Goal: Information Seeking & Learning: Learn about a topic

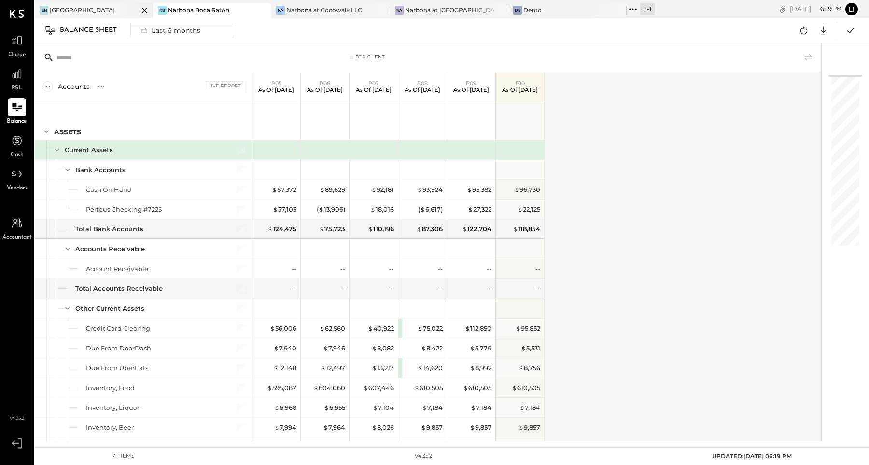
click at [74, 10] on div "[GEOGRAPHIC_DATA]" at bounding box center [82, 10] width 65 height 8
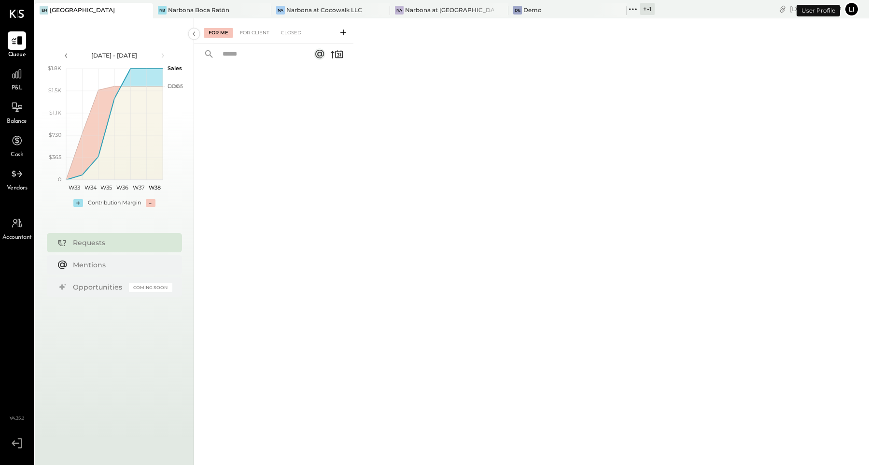
click at [16, 87] on span "P&L" at bounding box center [17, 88] width 11 height 9
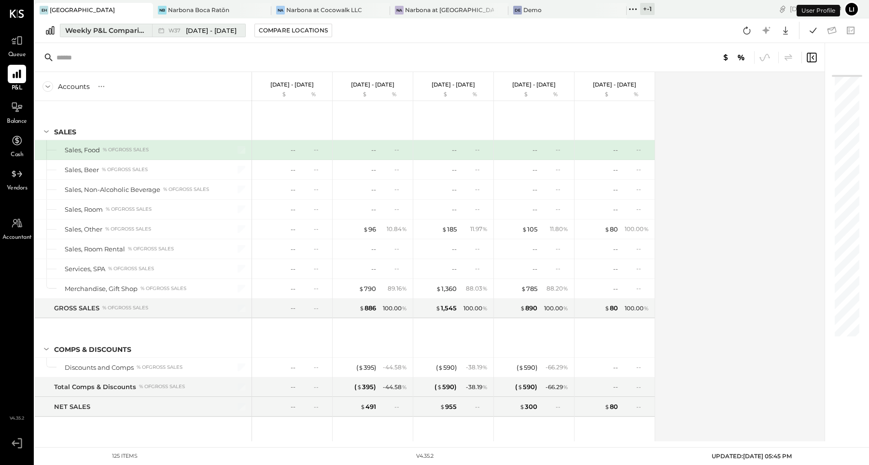
click at [103, 29] on div "Weekly P&L Comparison" at bounding box center [105, 31] width 81 height 10
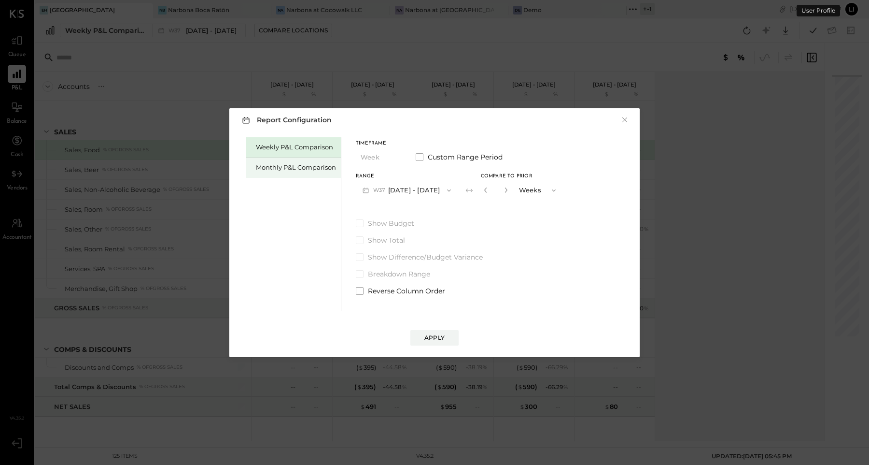
click at [288, 171] on div "Monthly P&L Comparison" at bounding box center [296, 167] width 80 height 9
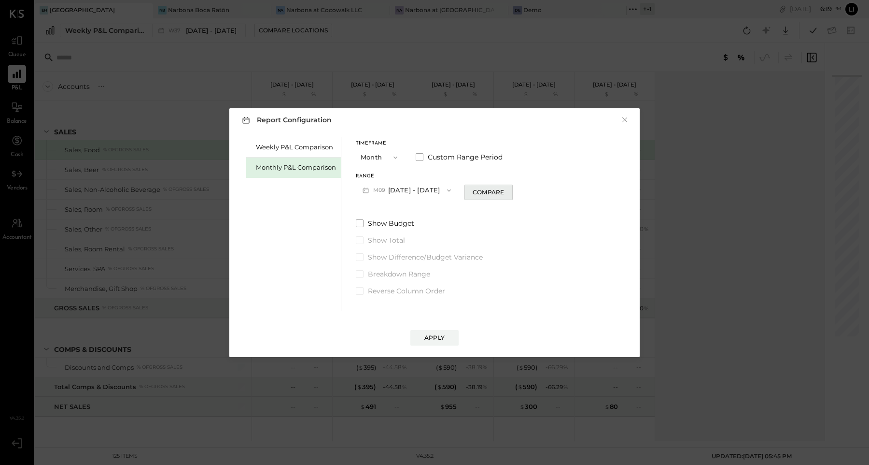
click at [491, 191] on div "Compare" at bounding box center [488, 192] width 31 height 8
click at [503, 192] on icon "button" at bounding box center [506, 190] width 6 height 6
type input "*"
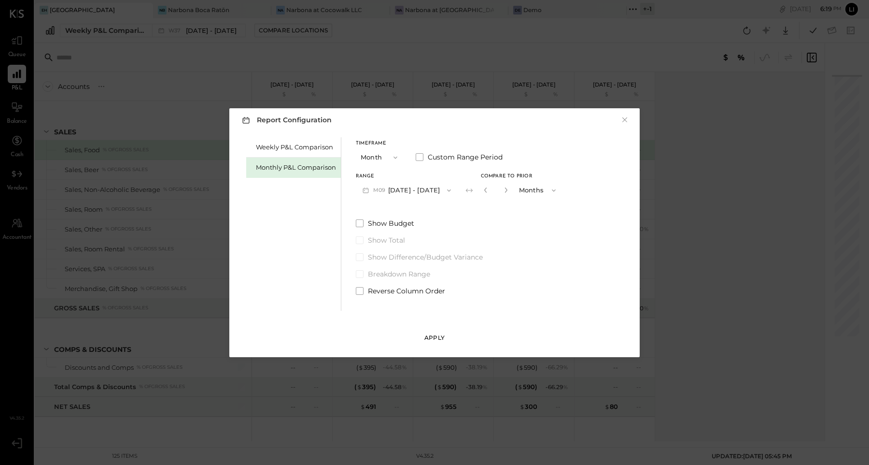
click at [441, 334] on div "Apply" at bounding box center [434, 337] width 20 height 8
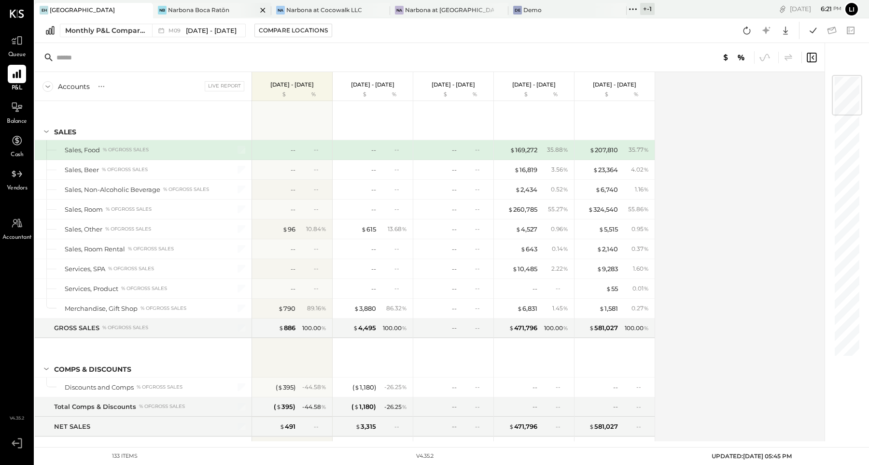
click at [197, 7] on div "Narbona Boca Ratōn" at bounding box center [198, 10] width 61 height 8
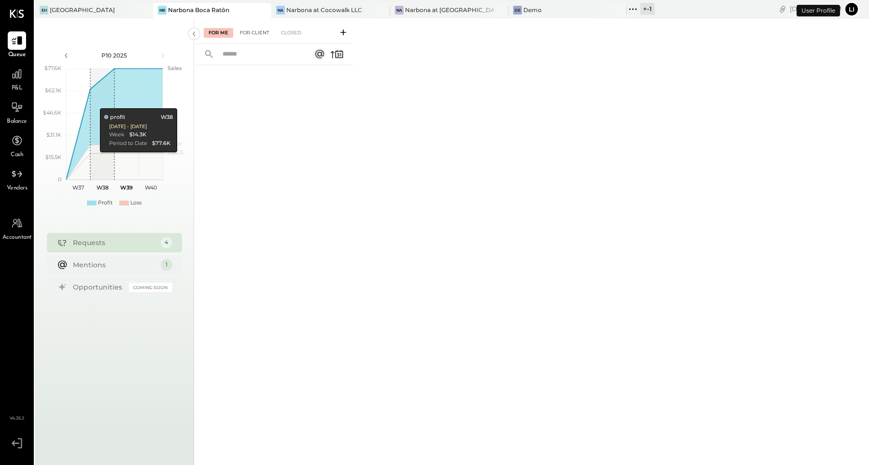
click at [259, 33] on div "For Client" at bounding box center [254, 33] width 39 height 10
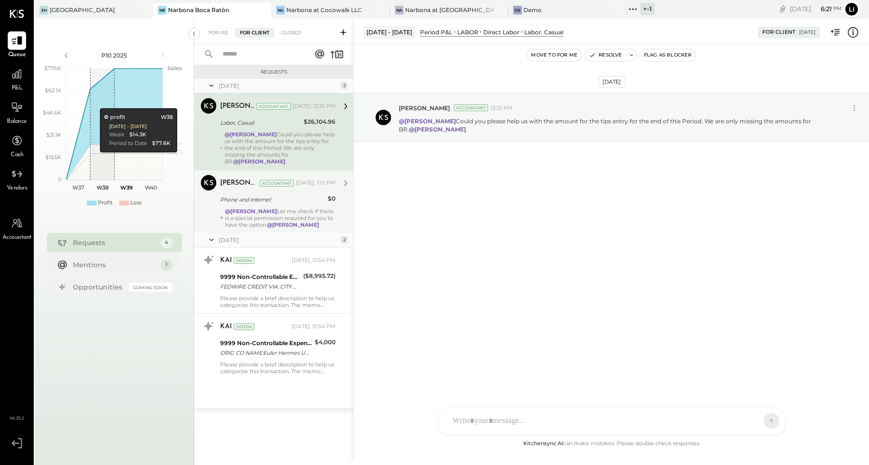
click at [279, 195] on div "Phone and Internet" at bounding box center [272, 200] width 105 height 10
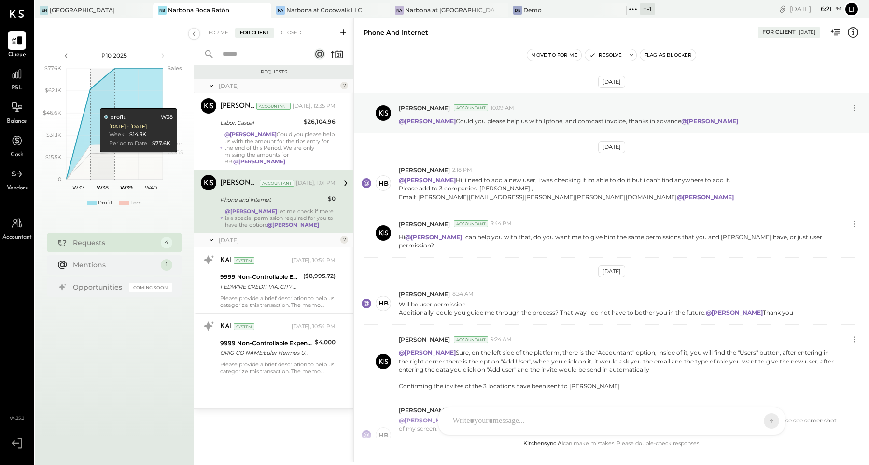
scroll to position [160, 0]
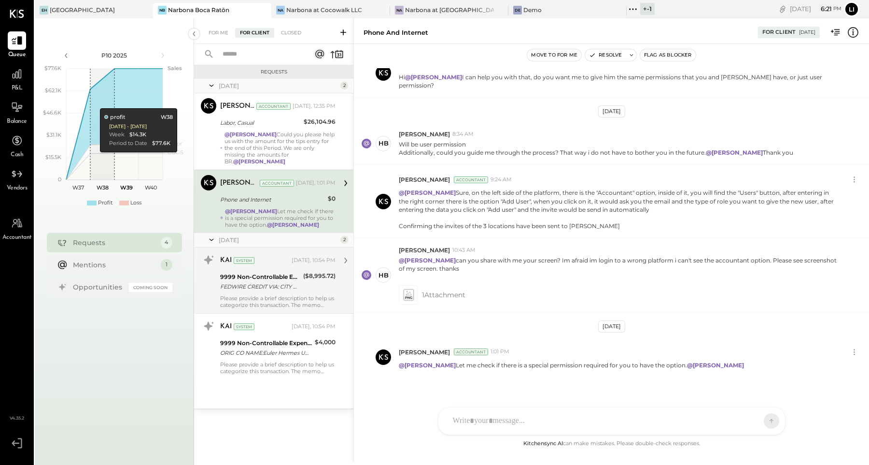
click at [265, 295] on div "Please provide a brief description to help us categorize this transaction. The …" at bounding box center [277, 302] width 115 height 14
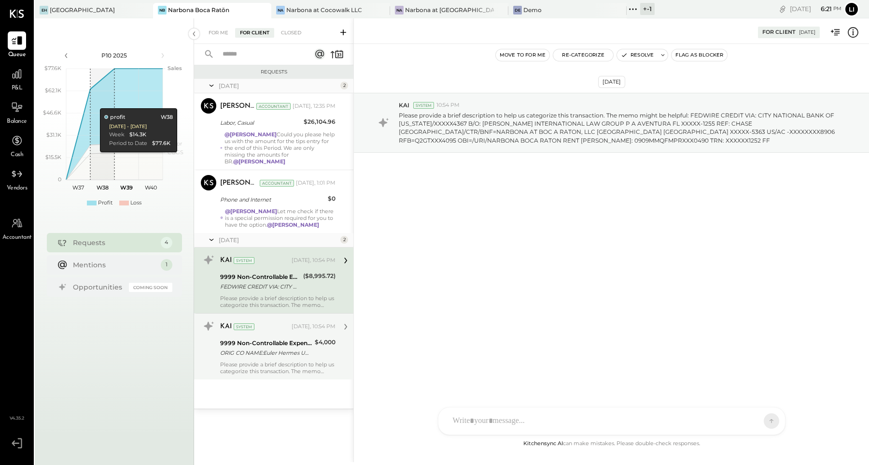
click at [255, 348] on div "ORIG CO NAME:Euler Hermes UMA ORIG ID:XXXXXX1064 DESC DATE: CO ENTRY DESCR:Eule…" at bounding box center [266, 353] width 92 height 10
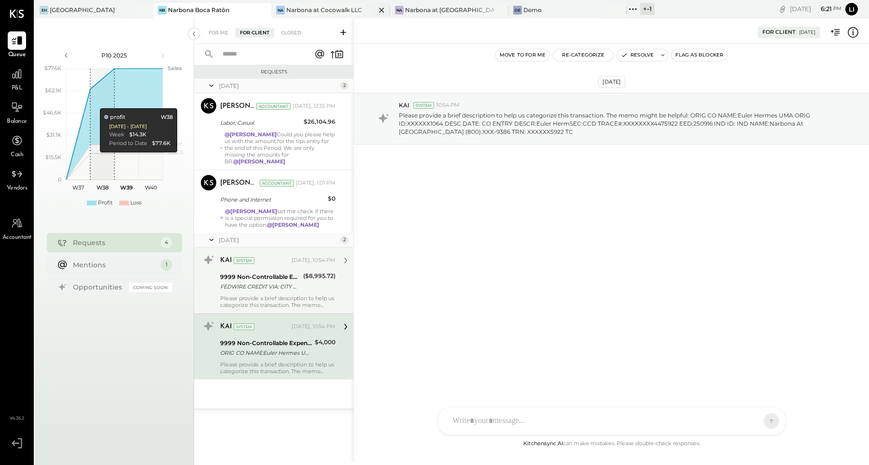
click at [288, 12] on div "Narbona at Cocowalk LLC" at bounding box center [324, 10] width 76 height 8
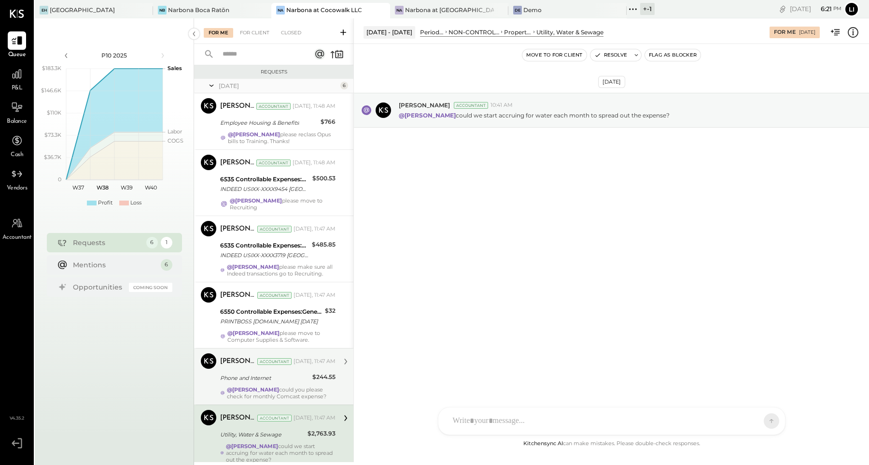
click at [272, 393] on strong "@[PERSON_NAME]" at bounding box center [253, 389] width 52 height 7
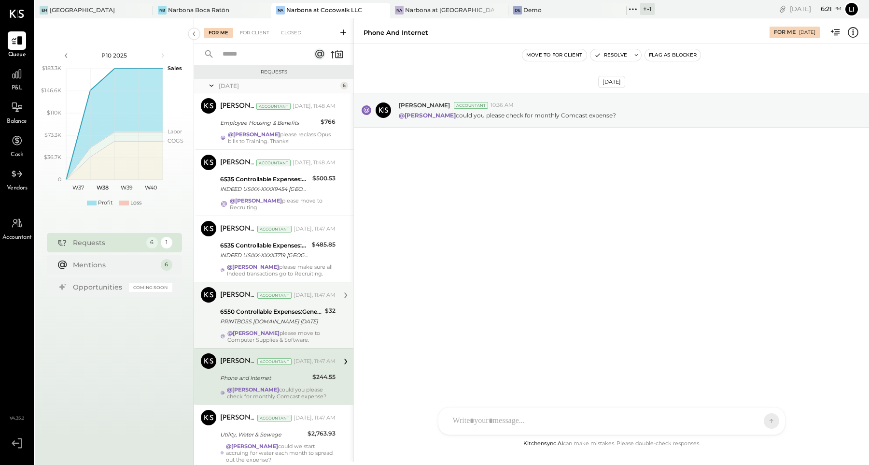
click at [265, 316] on div "6550 Controllable Expenses:General & Administrative Expenses:Dues and Subscript…" at bounding box center [271, 312] width 102 height 10
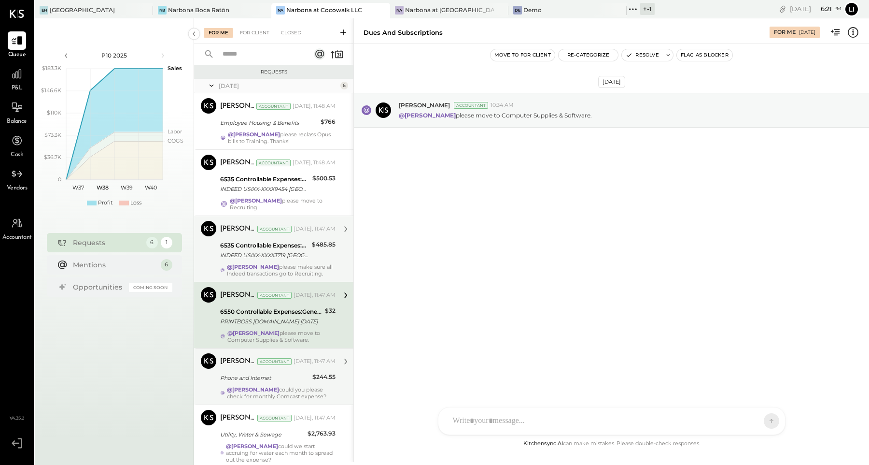
click at [268, 251] on div "INDEED USIXX-XXXX3719 [GEOGRAPHIC_DATA] [GEOGRAPHIC_DATA] XX2971 09/02" at bounding box center [264, 255] width 89 height 10
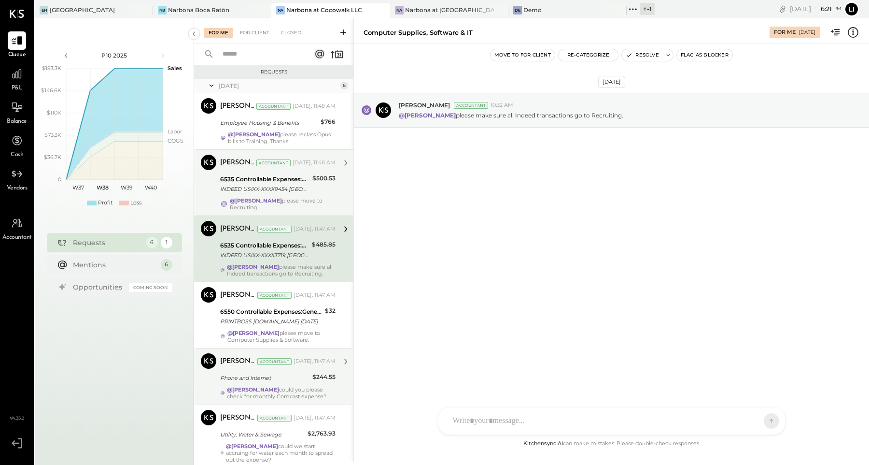
click at [262, 167] on div "[PERSON_NAME] Accountant" at bounding box center [255, 163] width 71 height 10
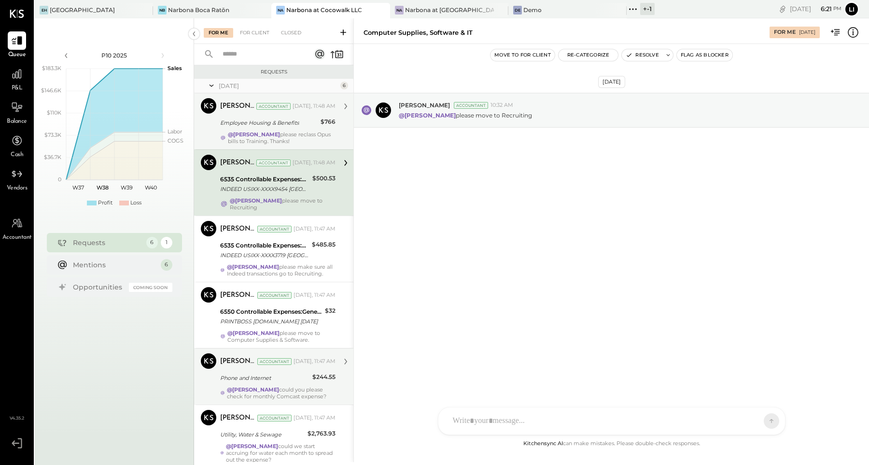
click at [262, 120] on div "Employee Housing & Benefits" at bounding box center [269, 123] width 98 height 10
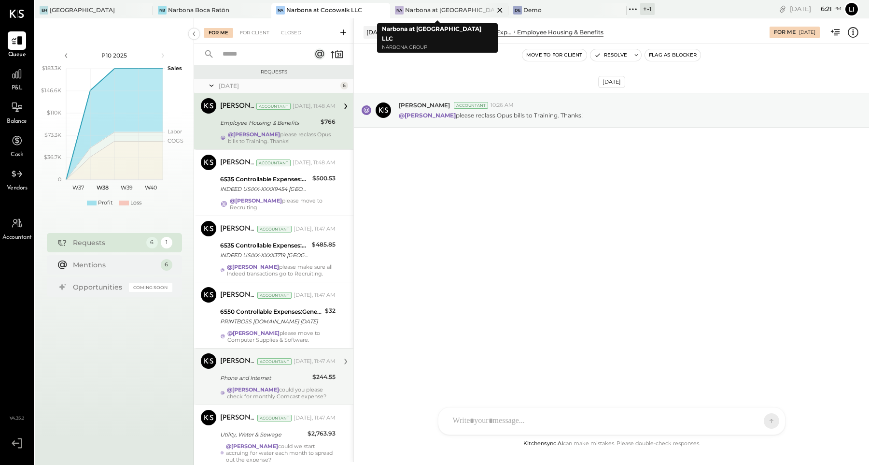
click at [405, 12] on div "Narbona at [GEOGRAPHIC_DATA] LLC" at bounding box center [449, 10] width 89 height 8
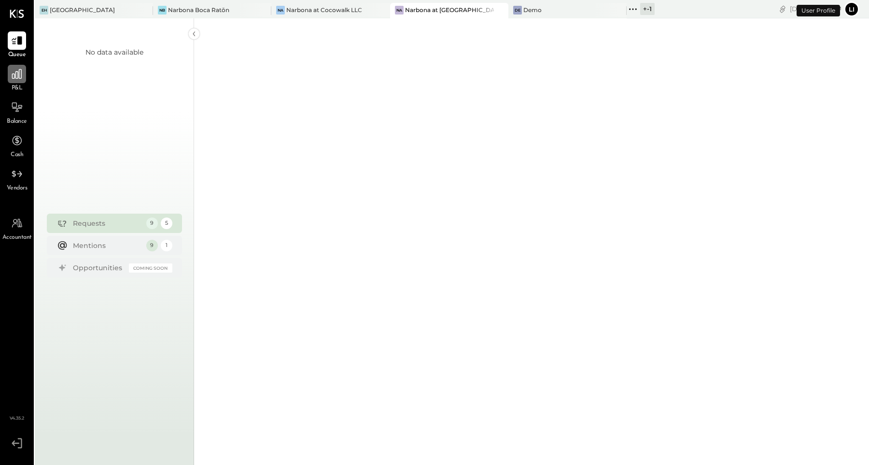
click at [14, 78] on icon at bounding box center [17, 74] width 13 height 13
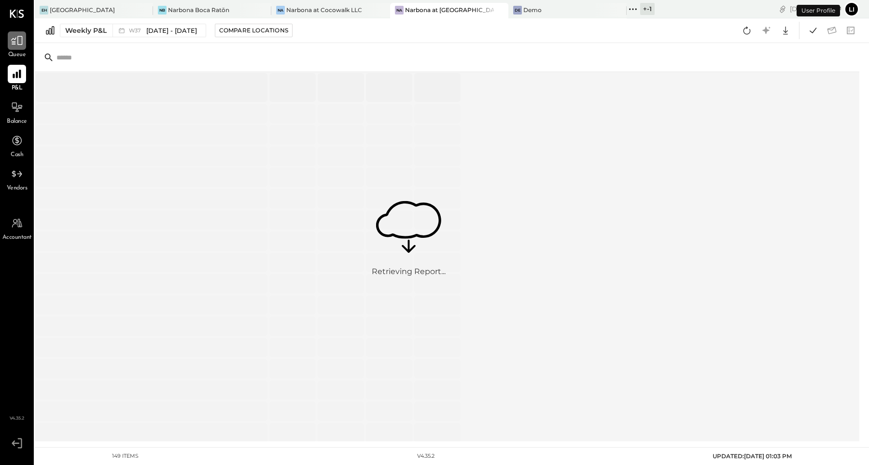
click at [8, 37] on div at bounding box center [17, 40] width 18 height 18
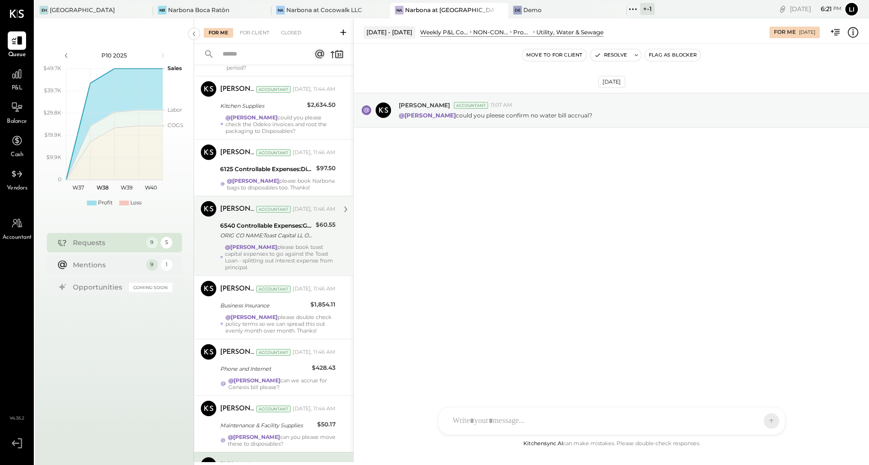
scroll to position [229, 0]
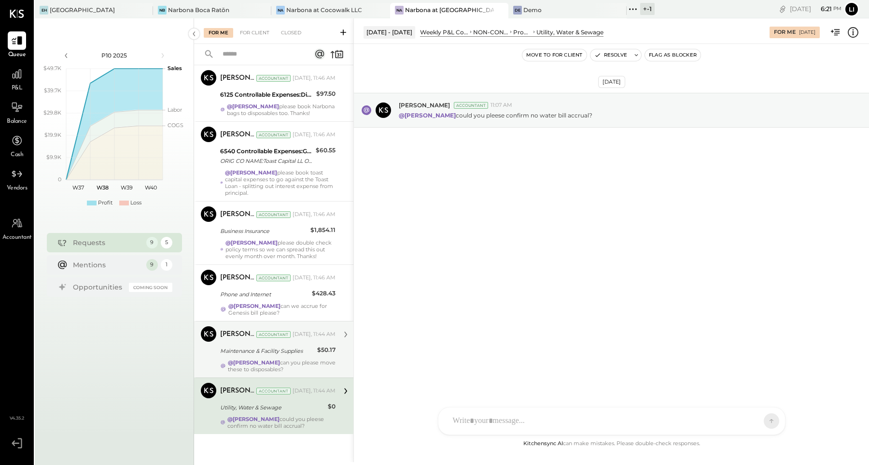
click at [237, 354] on div "Maintenance & Facility Supplies" at bounding box center [267, 351] width 94 height 10
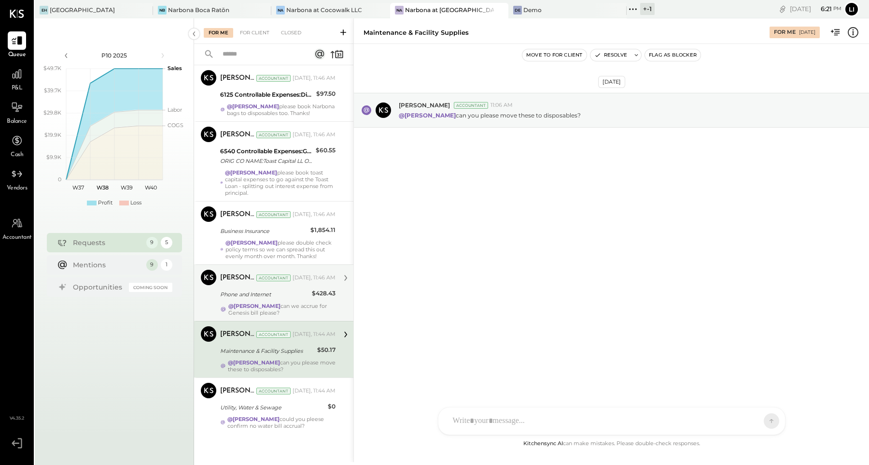
click at [249, 299] on div "Phone and Internet" at bounding box center [264, 294] width 89 height 10
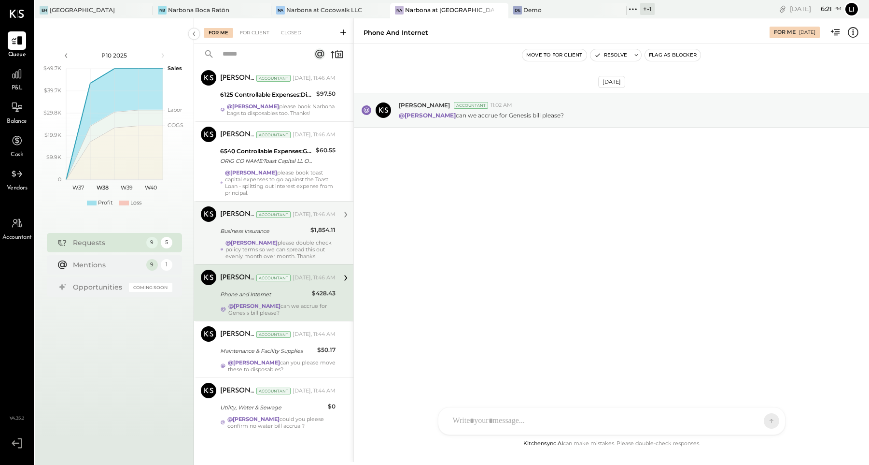
click at [252, 231] on div "Business Insurance" at bounding box center [263, 231] width 87 height 10
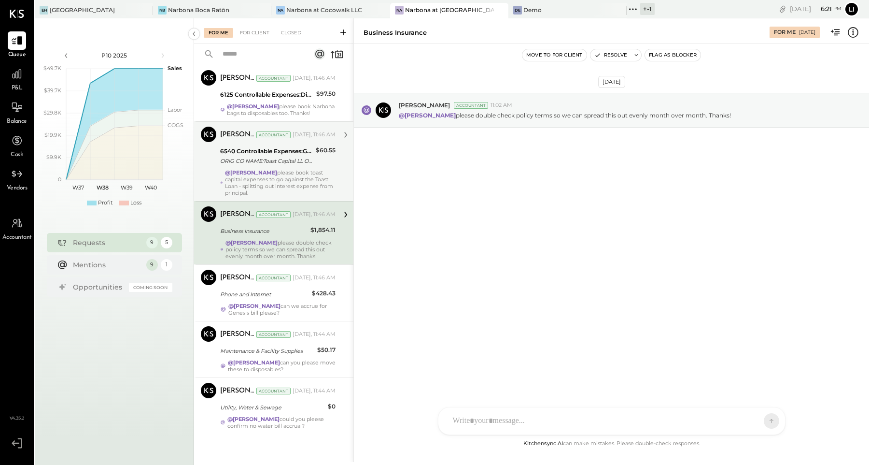
click at [258, 170] on strong "@[PERSON_NAME]" at bounding box center [251, 172] width 52 height 7
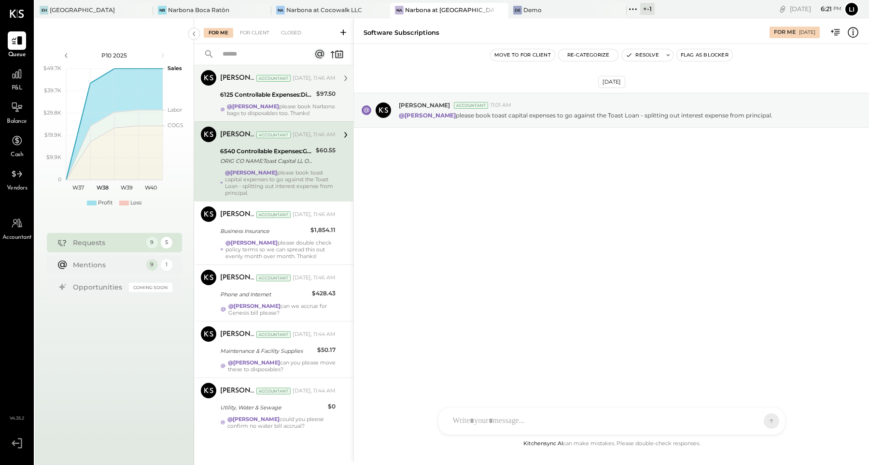
click at [260, 109] on div "@[PERSON_NAME] please book Narbona bags to disposables too. Thanks!" at bounding box center [281, 110] width 109 height 14
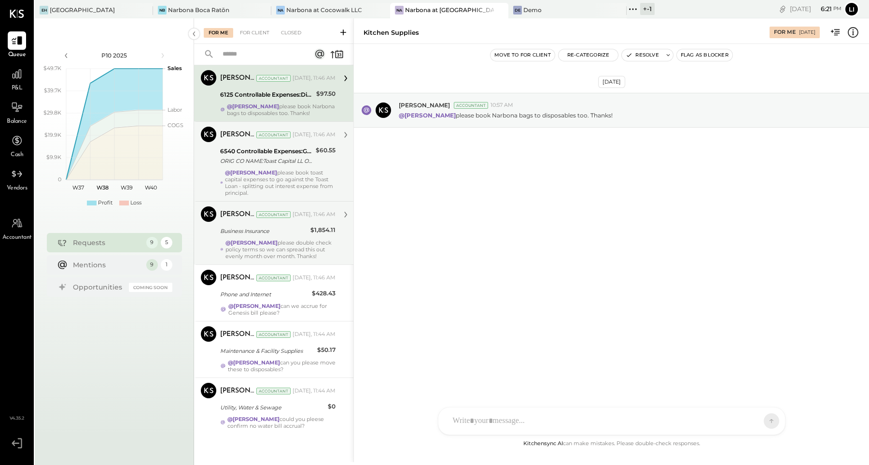
click at [260, 236] on div "Business Insurance" at bounding box center [263, 231] width 87 height 10
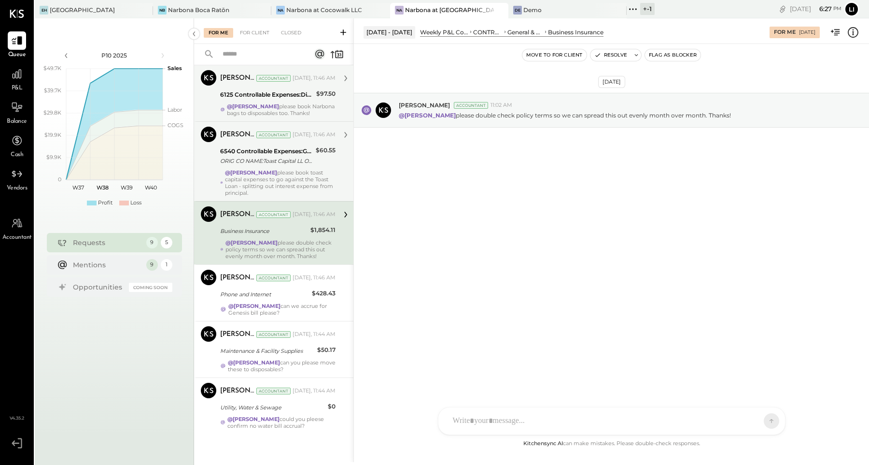
click at [468, 305] on div "[DATE] [PERSON_NAME] Accountant 11:02 AM @[PERSON_NAME] please double check pol…" at bounding box center [611, 241] width 515 height 394
click at [456, 258] on div "[DATE] [PERSON_NAME] Accountant 11:02 AM @[PERSON_NAME] please double check pol…" at bounding box center [611, 241] width 515 height 394
click at [15, 78] on icon at bounding box center [17, 74] width 10 height 10
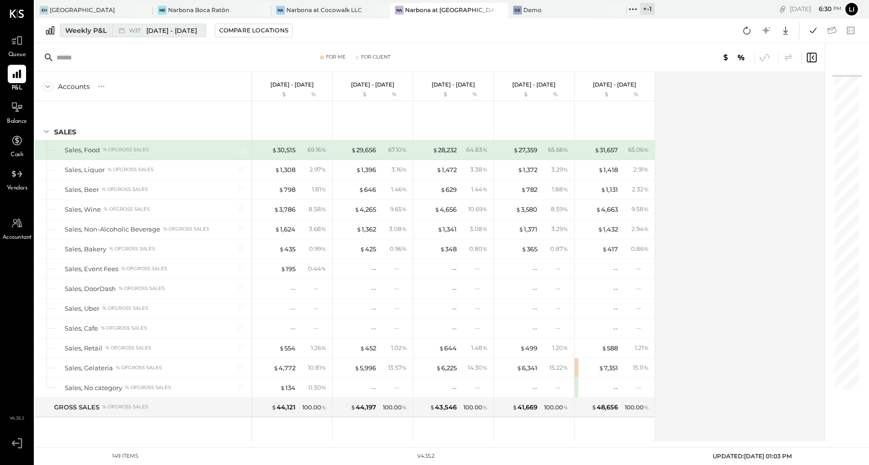
click at [178, 34] on span "[DATE] - [DATE]" at bounding box center [171, 30] width 51 height 9
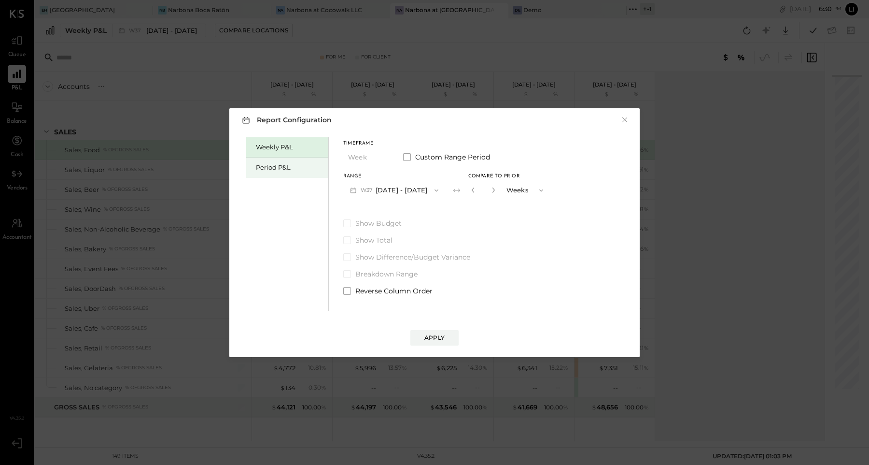
click at [293, 166] on div "Period P&L" at bounding box center [290, 167] width 68 height 9
click at [489, 196] on div "Compare" at bounding box center [472, 192] width 31 height 8
click at [507, 193] on button "Periods" at bounding box center [523, 190] width 48 height 18
click at [494, 188] on icon "button" at bounding box center [491, 190] width 6 height 6
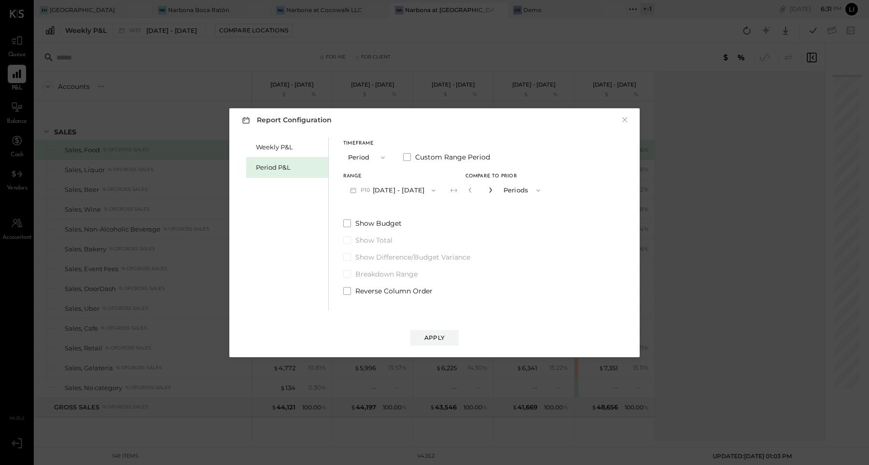
click at [494, 188] on icon "button" at bounding box center [491, 190] width 6 height 6
type input "*"
click at [436, 333] on div "Apply" at bounding box center [434, 337] width 20 height 8
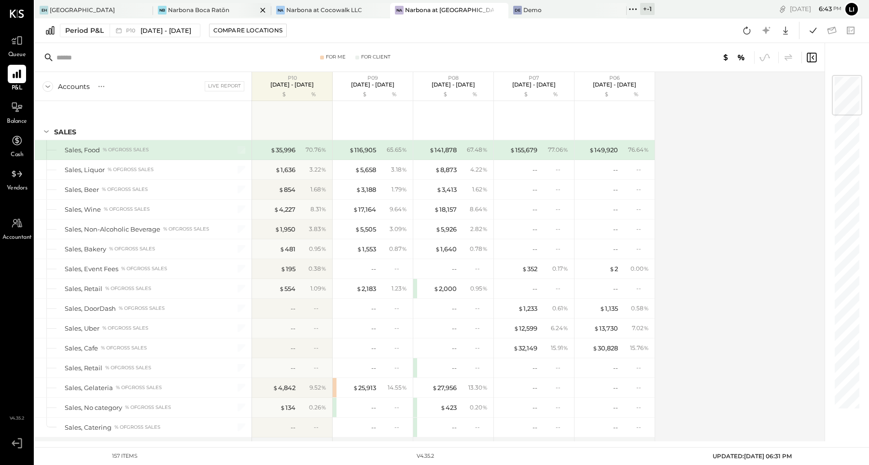
click at [196, 14] on div "[PERSON_NAME] Boca Ratōn" at bounding box center [205, 10] width 104 height 9
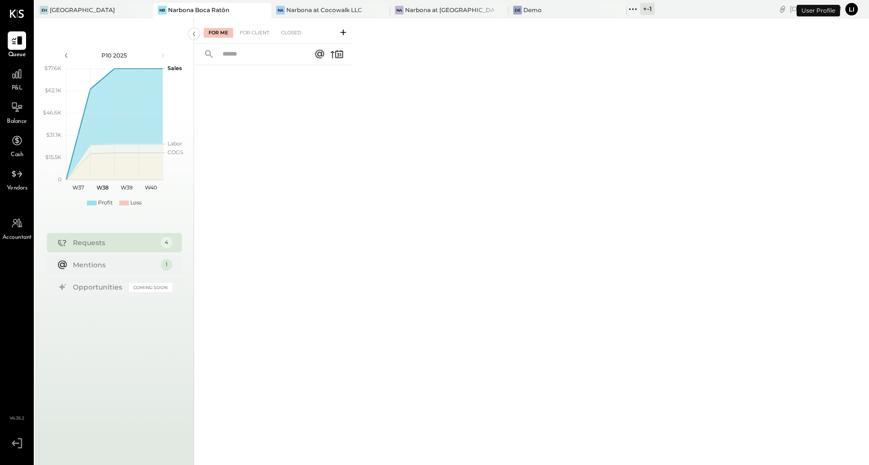
click at [28, 83] on div "P&L" at bounding box center [17, 79] width 28 height 28
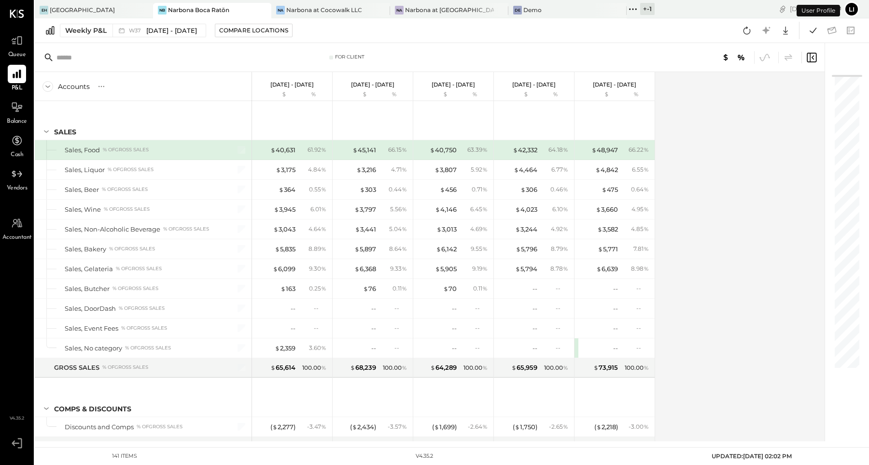
click at [111, 36] on button "Weekly P&L W37 [DATE] - [DATE]" at bounding box center [133, 31] width 146 height 14
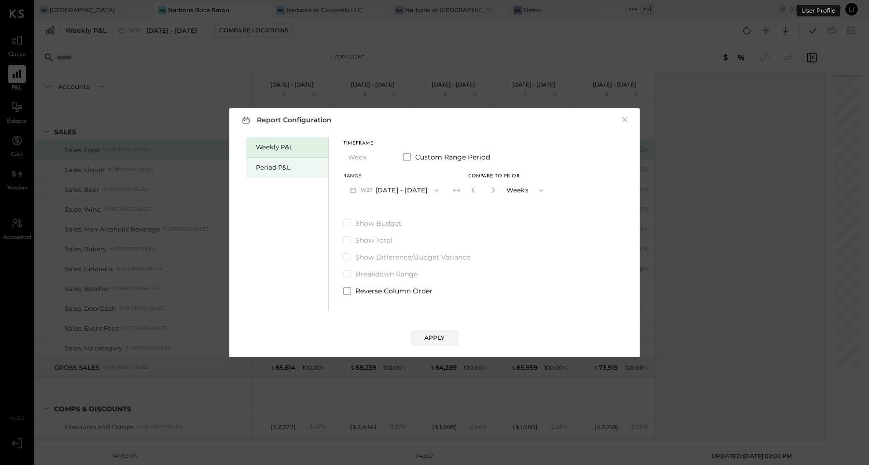
click at [278, 170] on div "Period P&L" at bounding box center [290, 167] width 68 height 9
click at [437, 191] on icon "button" at bounding box center [434, 190] width 8 height 8
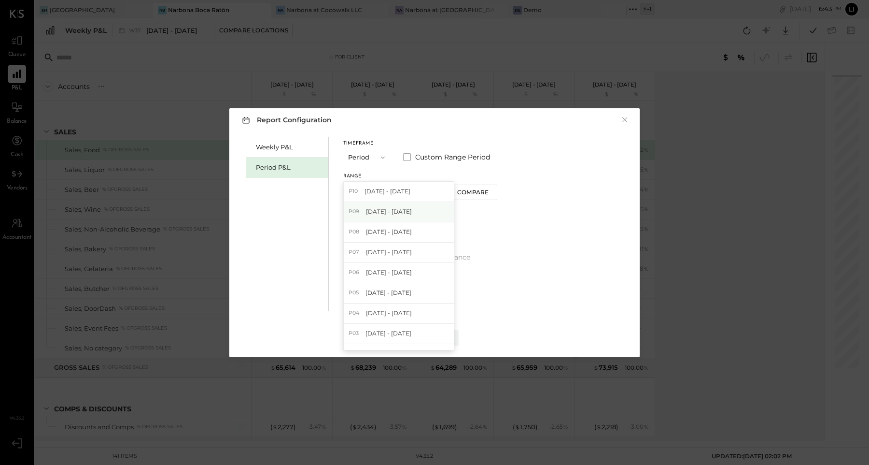
click at [392, 205] on div "P09 [DATE] - [DATE]" at bounding box center [399, 212] width 110 height 20
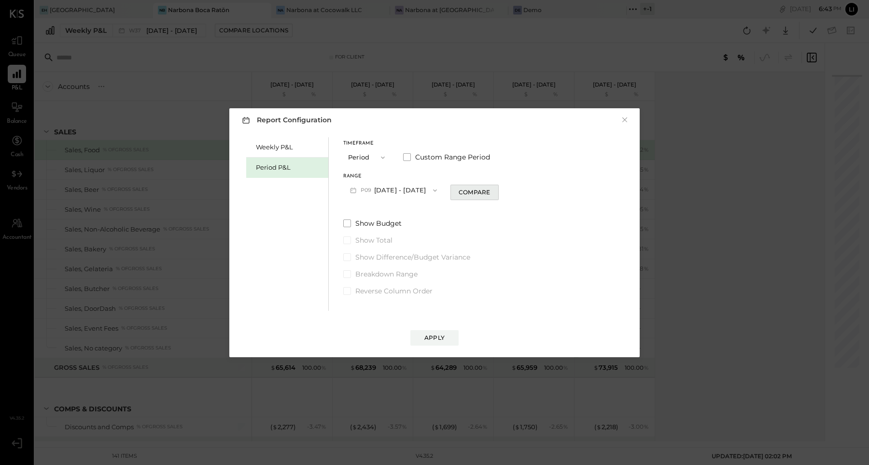
click at [483, 193] on div "Compare" at bounding box center [474, 192] width 31 height 8
click at [496, 189] on button "button" at bounding box center [492, 189] width 8 height 11
type input "*"
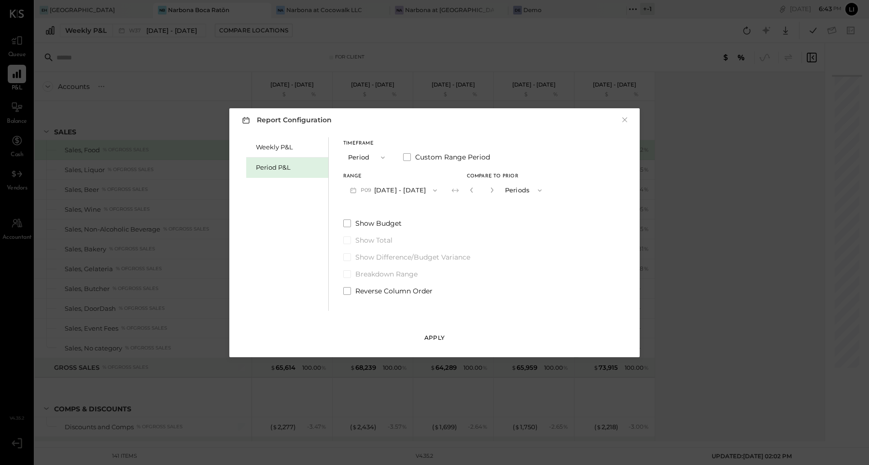
click at [441, 335] on div "Apply" at bounding box center [434, 337] width 20 height 8
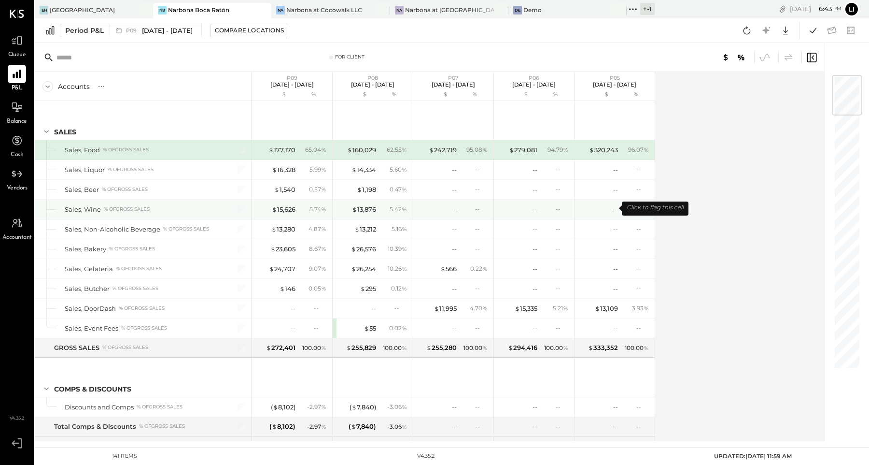
scroll to position [1701, 0]
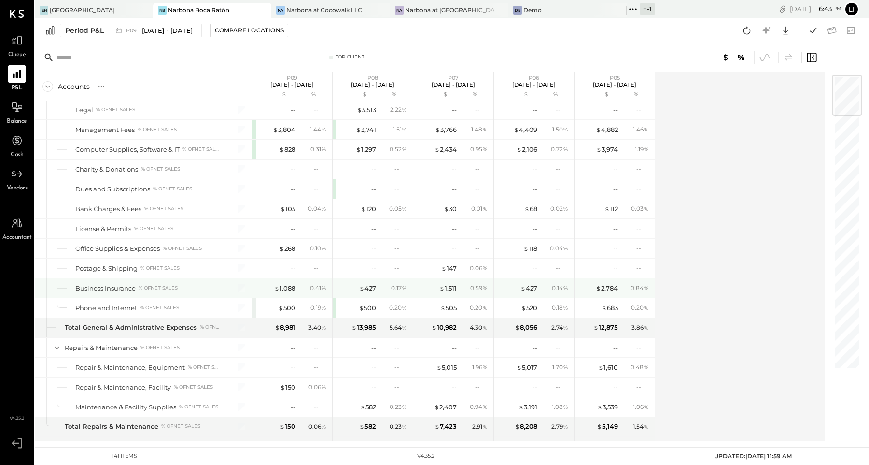
click at [464, 278] on div "$ 1,511 0.59 %" at bounding box center [454, 287] width 72 height 19
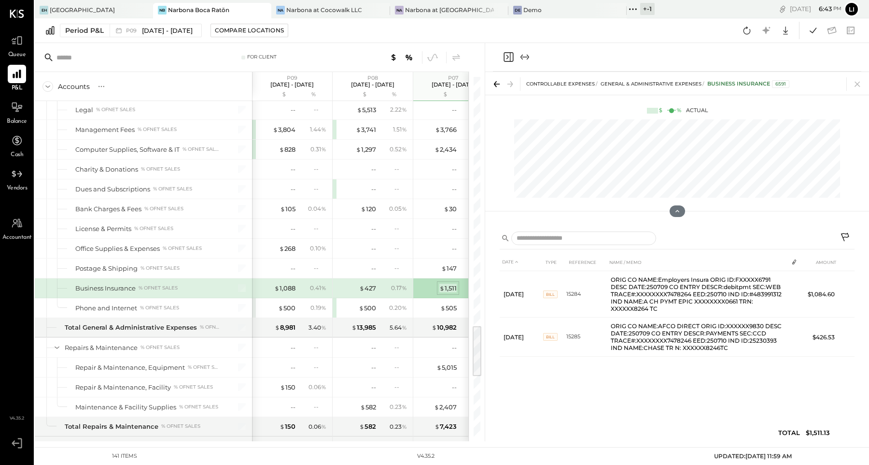
click at [446, 283] on div "$ 1,511" at bounding box center [447, 287] width 17 height 9
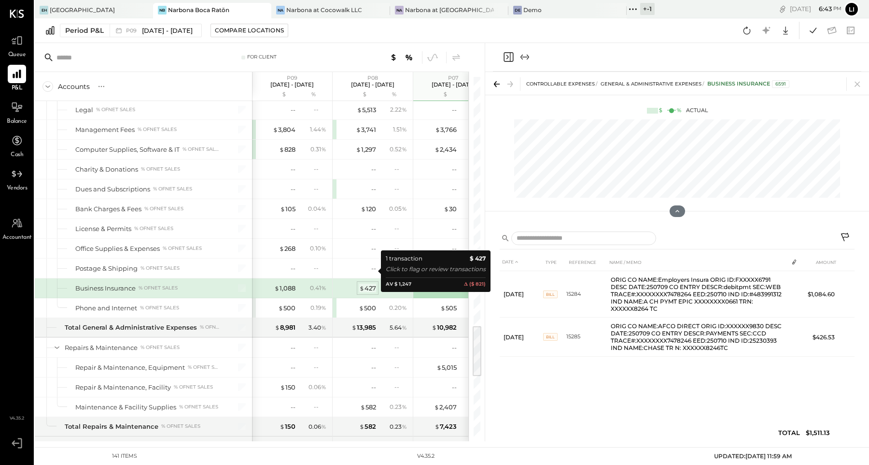
click at [367, 283] on div "$ 427" at bounding box center [367, 287] width 17 height 9
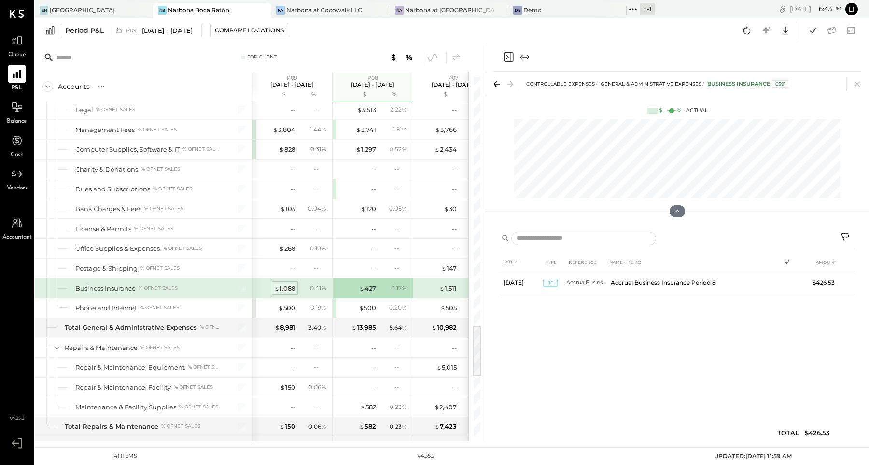
click at [290, 283] on div "$ 1,088" at bounding box center [284, 287] width 21 height 9
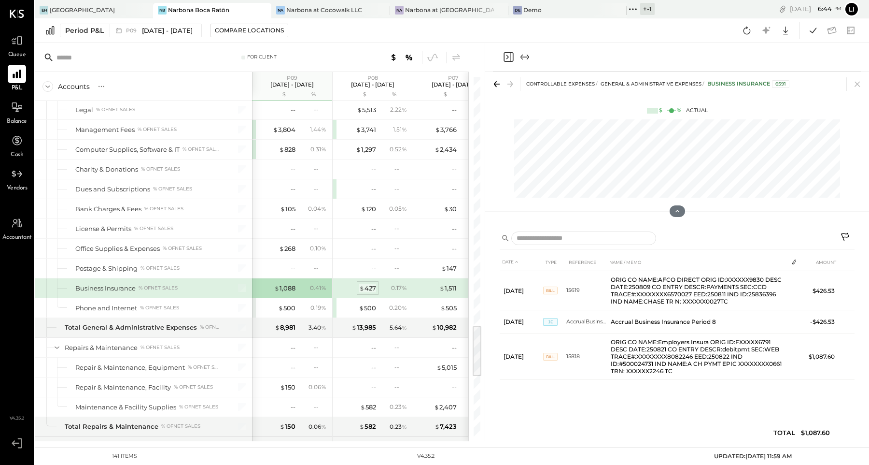
click at [374, 283] on div "$ 427" at bounding box center [367, 287] width 17 height 9
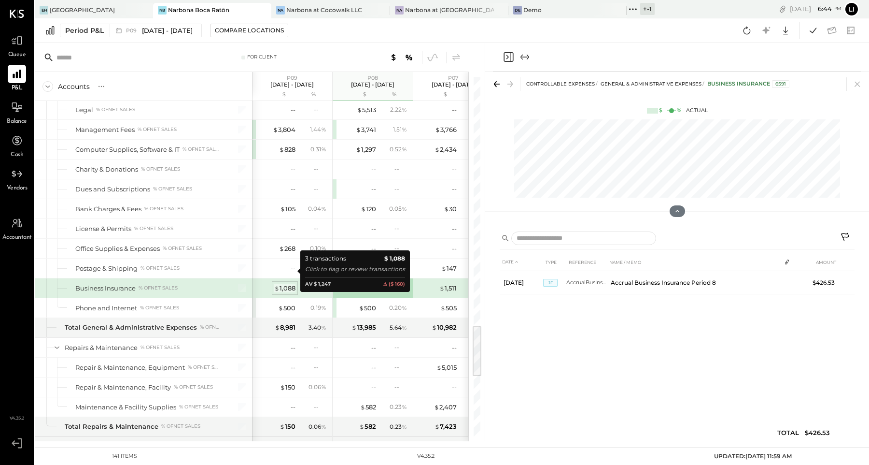
click at [285, 283] on div "$ 1,088" at bounding box center [284, 287] width 21 height 9
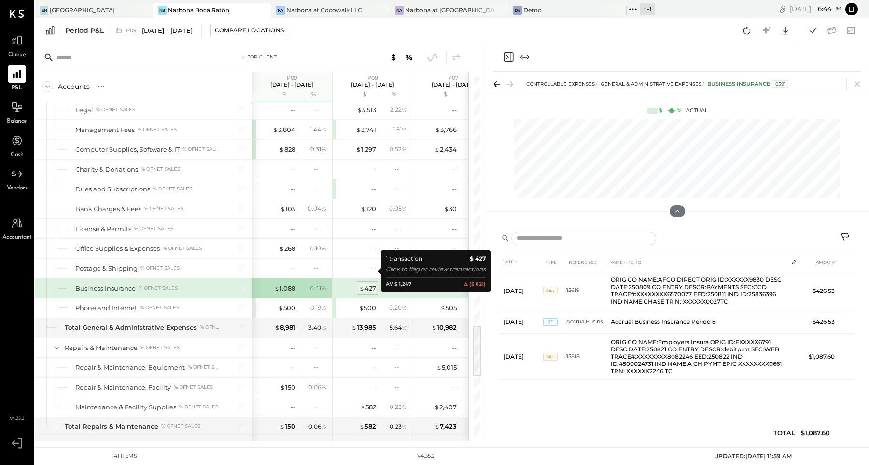
click at [372, 283] on div "$ 427" at bounding box center [367, 287] width 17 height 9
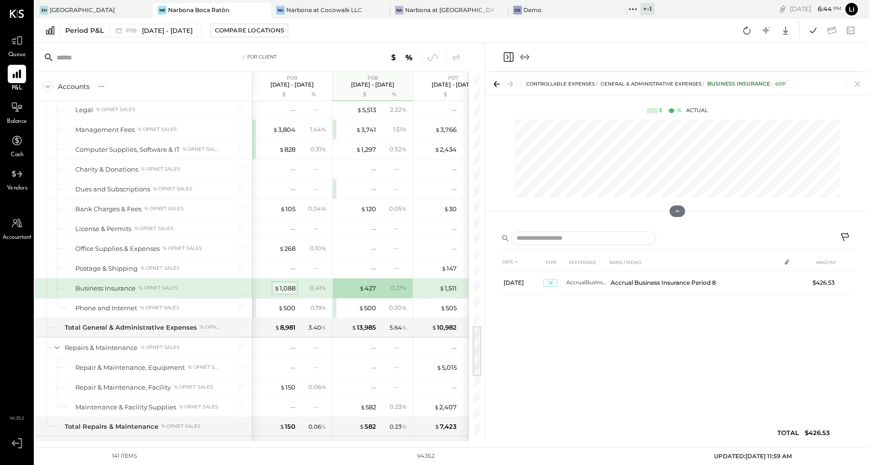
click at [282, 283] on div "$ 1,088" at bounding box center [284, 287] width 21 height 9
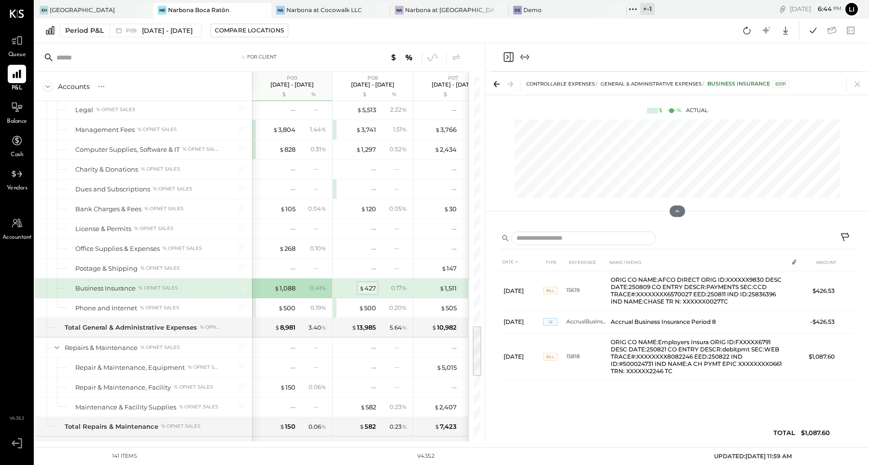
click at [367, 283] on div "$ 427" at bounding box center [367, 287] width 17 height 9
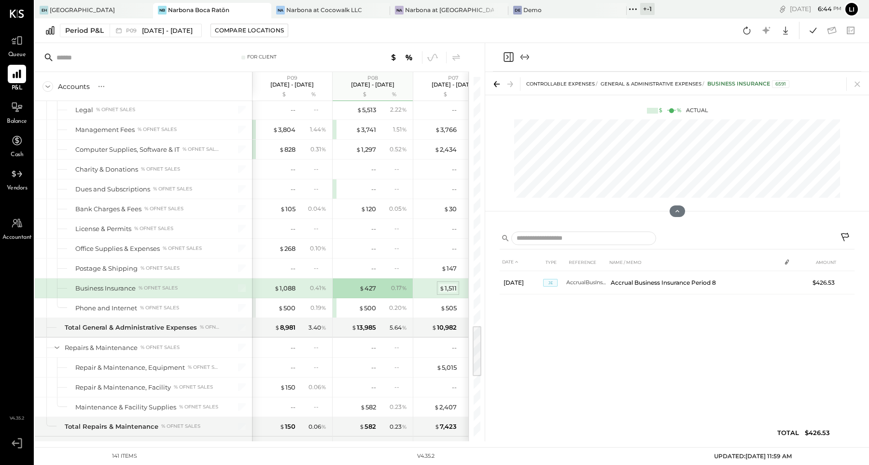
click at [444, 284] on span "$" at bounding box center [441, 288] width 5 height 8
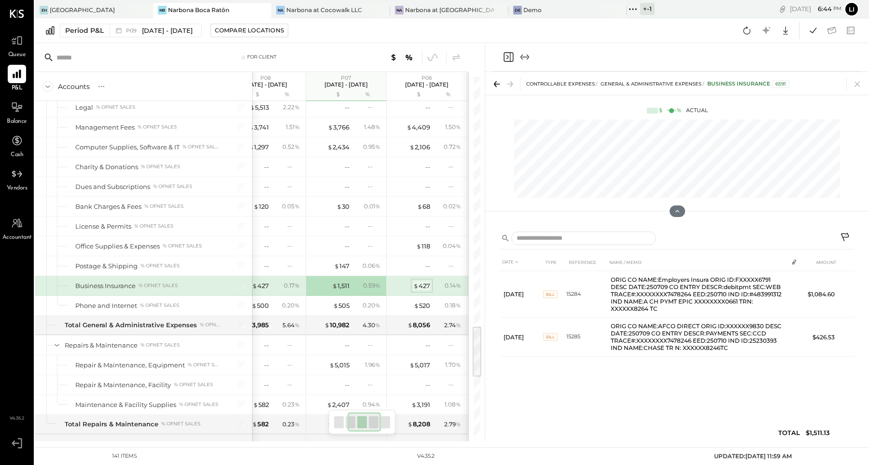
click at [416, 282] on span "$" at bounding box center [415, 286] width 5 height 8
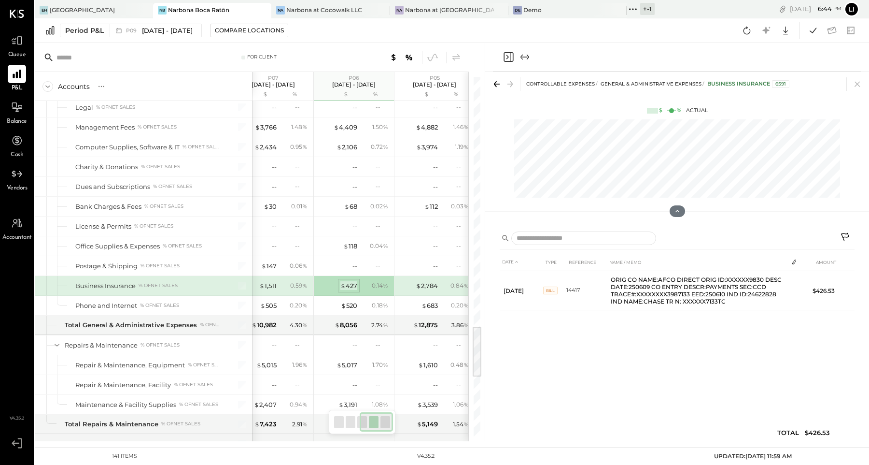
scroll to position [1705, 0]
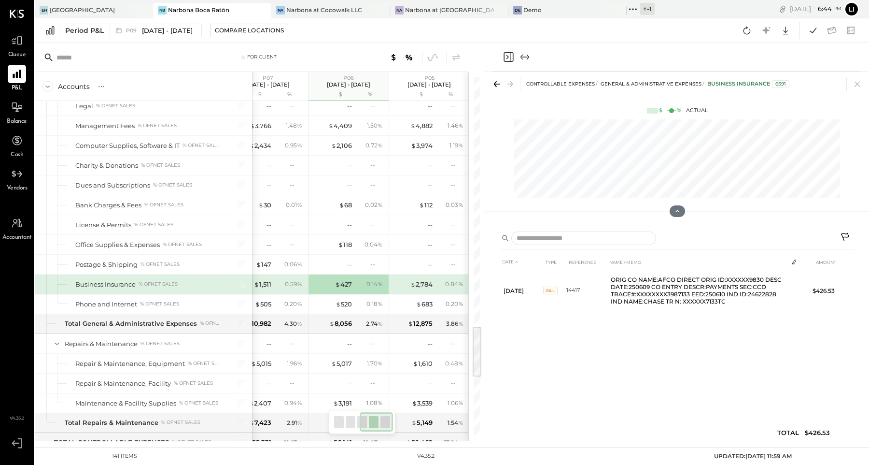
click at [409, 280] on div "$ 2,784" at bounding box center [413, 284] width 39 height 9
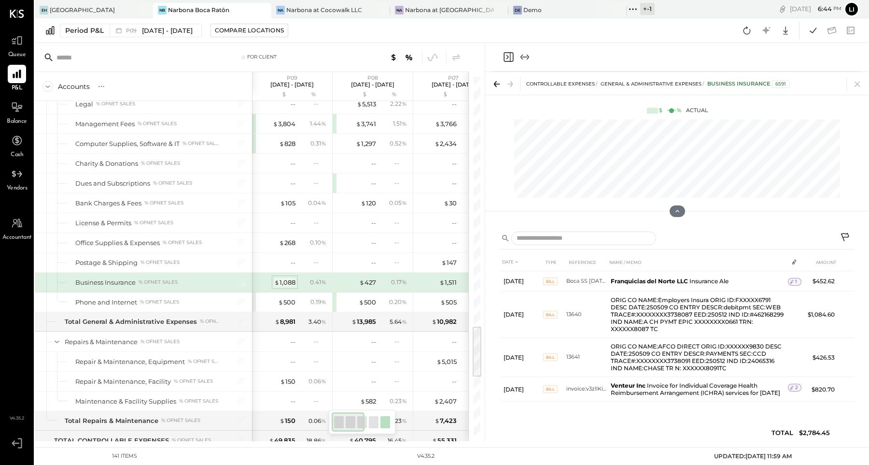
click at [283, 278] on div "$ 1,088" at bounding box center [284, 282] width 21 height 9
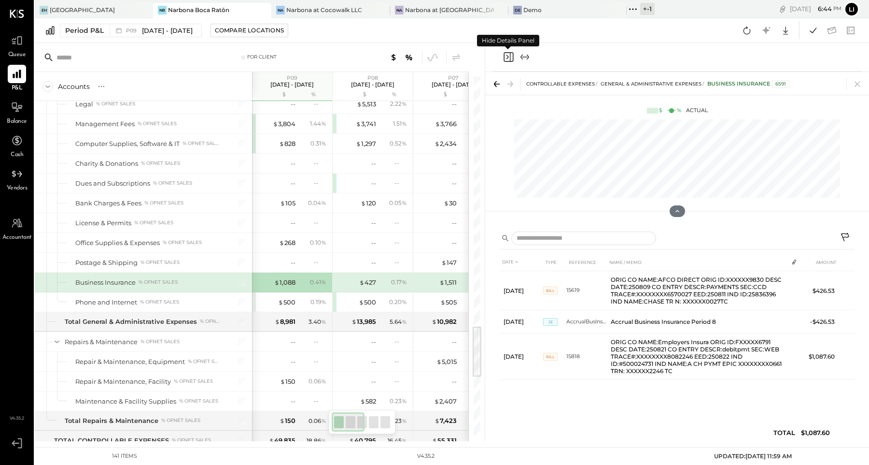
click at [509, 59] on icon "Close panel" at bounding box center [509, 57] width 12 height 12
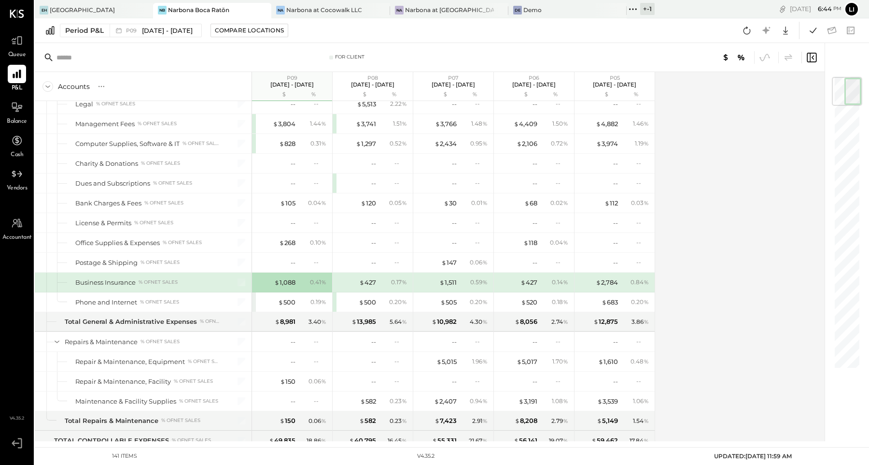
click at [697, 129] on div "Accounts S % GL P09 [DATE] - [DATE] $ % P08 [DATE] - [DATE] $ % P07 [DATE] - [D…" at bounding box center [430, 256] width 791 height 369
click at [605, 36] on div "Period P&L P09 [DATE] - [DATE] Compare Locations Google Sheets Excel" at bounding box center [452, 30] width 834 height 25
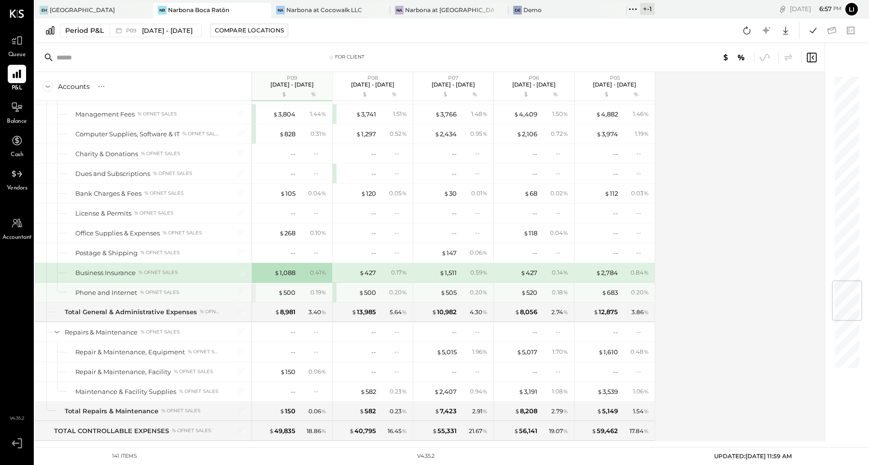
scroll to position [1720, 0]
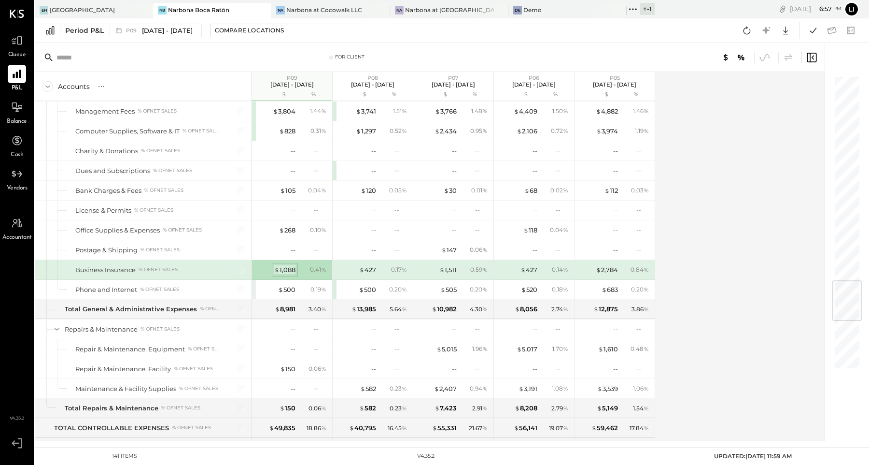
click at [292, 265] on div "$ 1,088" at bounding box center [284, 269] width 21 height 9
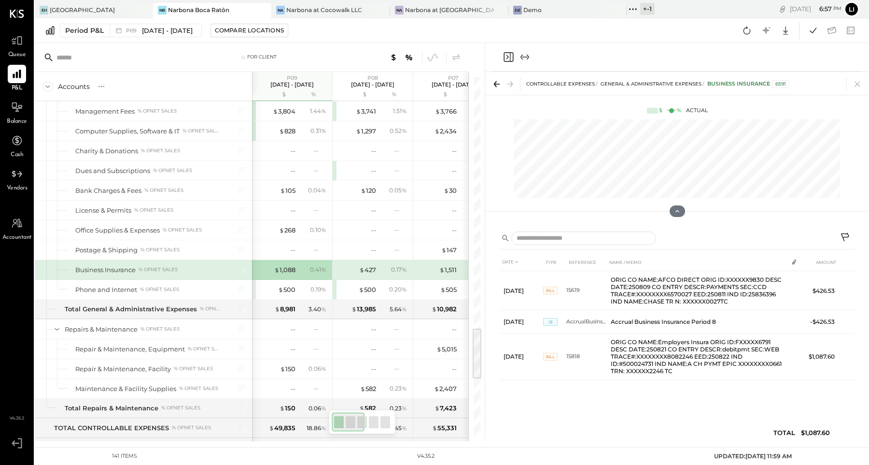
click at [355, 265] on div "$ 427" at bounding box center [357, 269] width 39 height 9
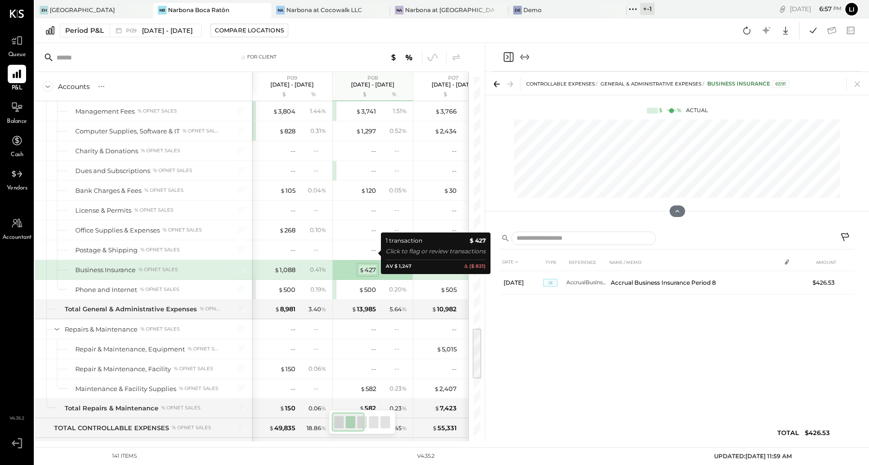
click at [363, 266] on span "$" at bounding box center [361, 270] width 5 height 8
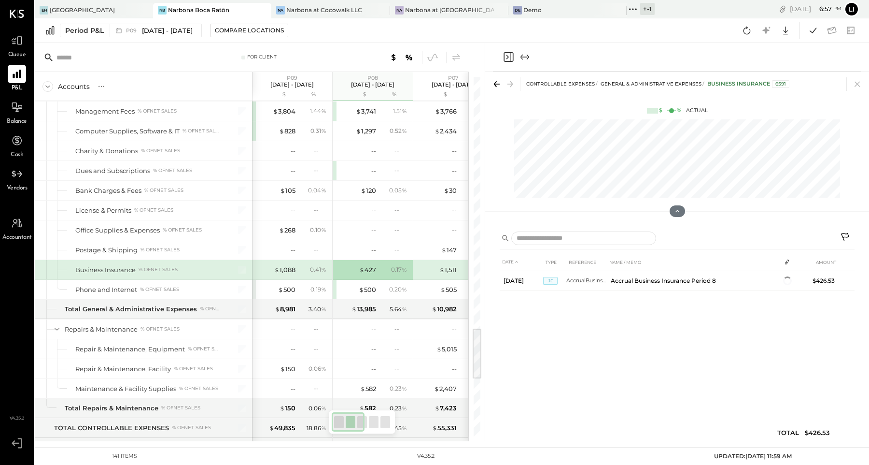
click at [443, 260] on div "$ 1,511 0.59 %" at bounding box center [454, 269] width 72 height 19
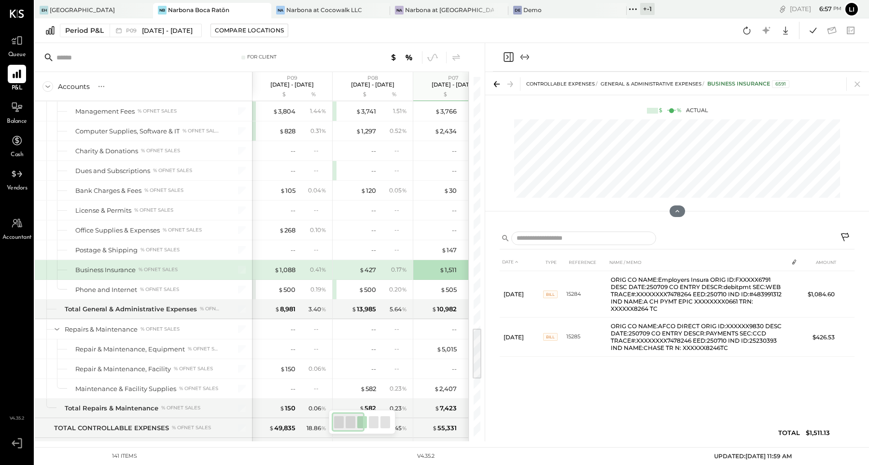
click at [505, 54] on icon "Close panel" at bounding box center [509, 57] width 12 height 12
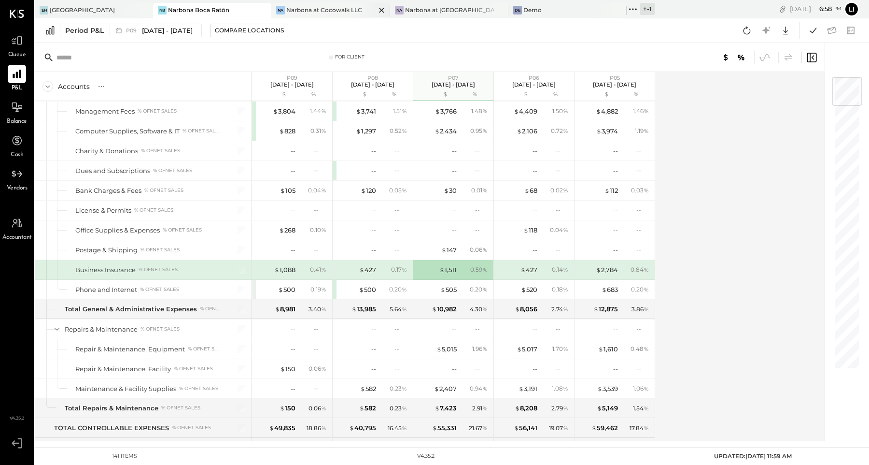
click at [311, 8] on div "Narbona at Cocowalk LLC" at bounding box center [324, 10] width 76 height 8
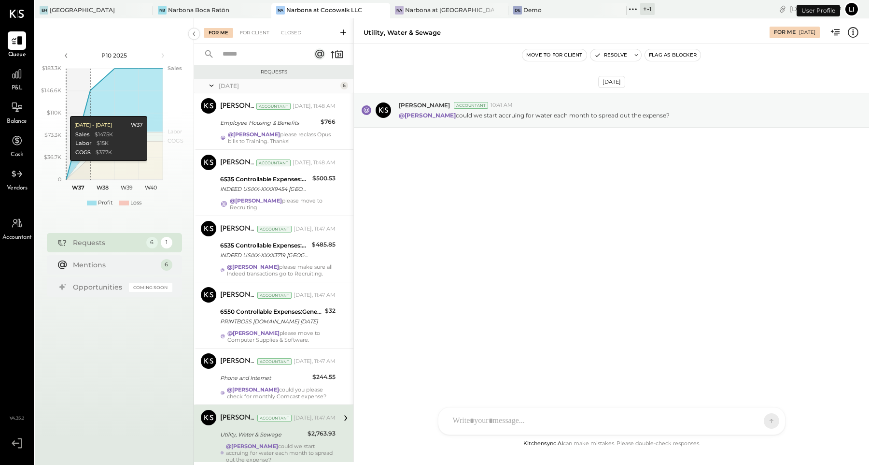
scroll to position [46, 0]
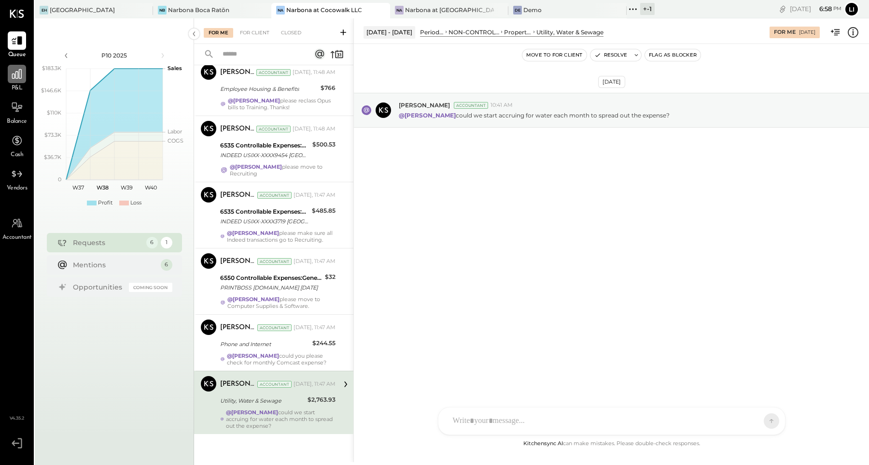
click at [11, 70] on icon at bounding box center [17, 74] width 13 height 13
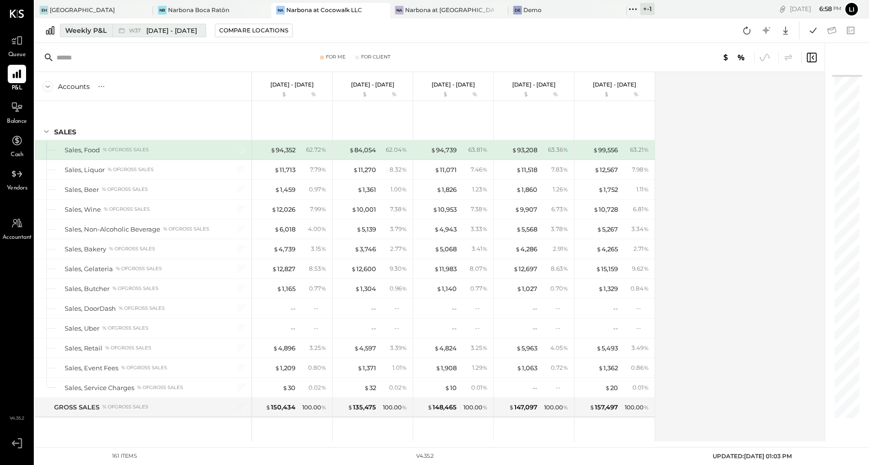
click at [141, 26] on div "W37 [DATE] - [DATE]" at bounding box center [163, 30] width 68 height 9
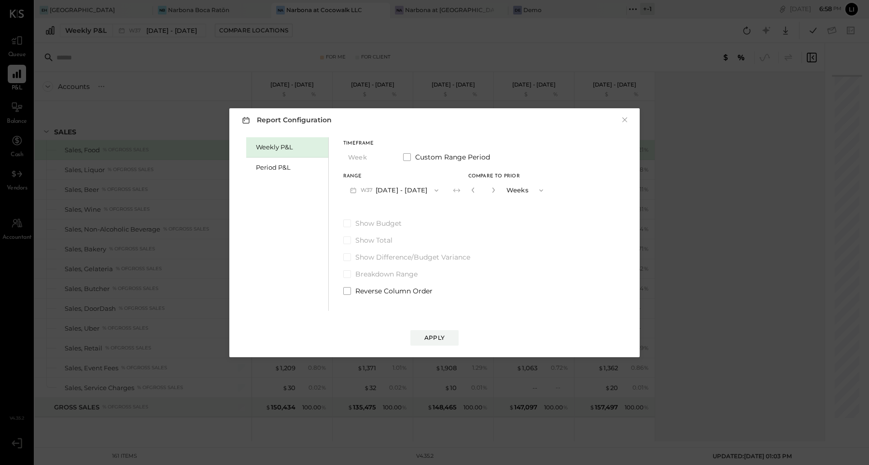
click at [293, 186] on div "Weekly P&L Period P&L" at bounding box center [287, 223] width 83 height 173
click at [287, 180] on div "Weekly P&L Period P&L" at bounding box center [287, 223] width 83 height 173
click at [287, 168] on div "Period P&L" at bounding box center [290, 167] width 68 height 9
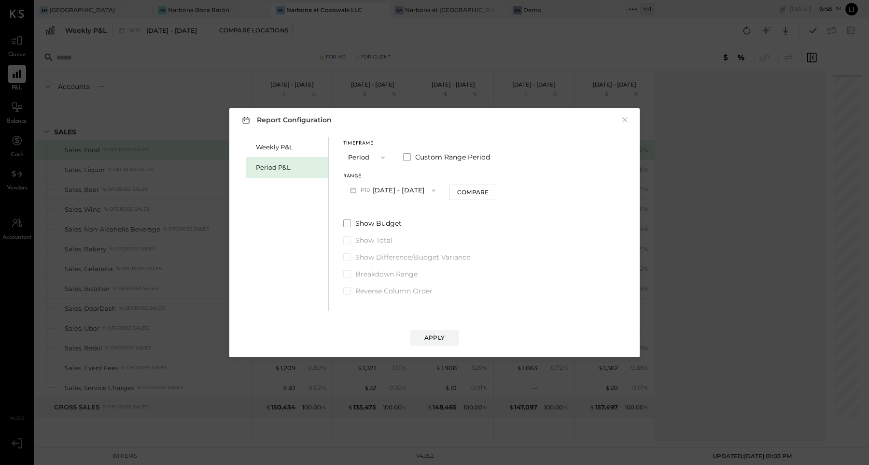
click at [406, 198] on button "P10 [DATE] - [DATE]" at bounding box center [392, 190] width 99 height 18
click at [394, 205] on div "P09 [DATE] - [DATE]" at bounding box center [399, 212] width 110 height 20
click at [486, 195] on div "Compare" at bounding box center [474, 192] width 31 height 8
click at [495, 188] on icon "button" at bounding box center [492, 190] width 6 height 6
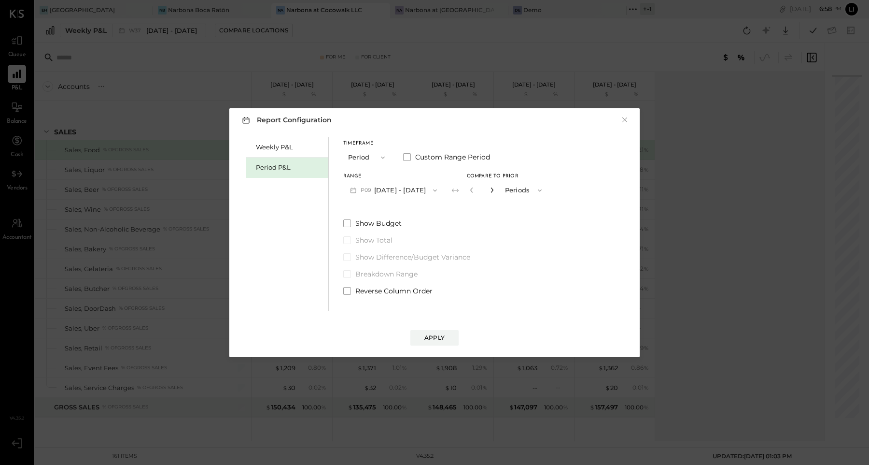
click at [495, 188] on icon "button" at bounding box center [492, 190] width 6 height 6
type input "*"
click at [437, 332] on button "Apply" at bounding box center [434, 337] width 48 height 15
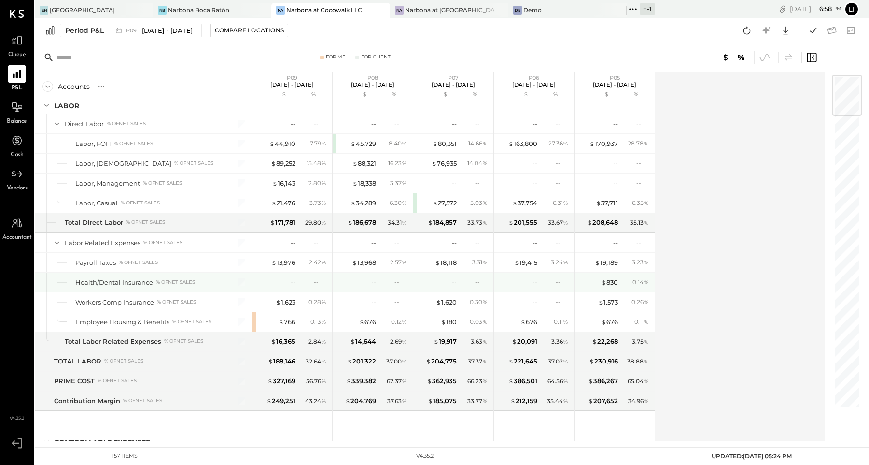
scroll to position [1100, 0]
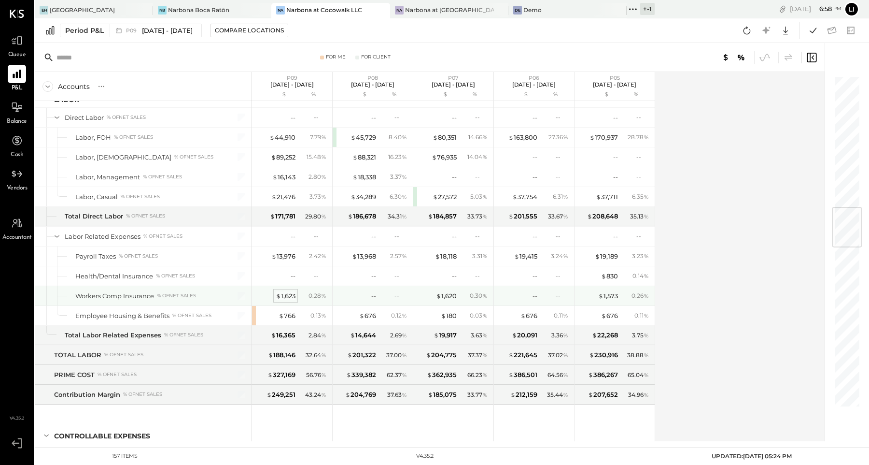
click at [284, 291] on div "$ 1,623" at bounding box center [286, 295] width 20 height 9
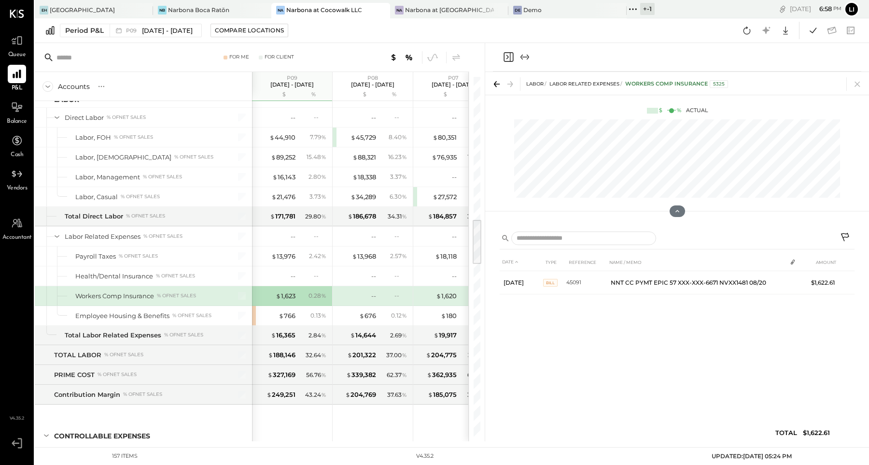
click at [508, 57] on icon "Close panel" at bounding box center [508, 57] width 2 height 4
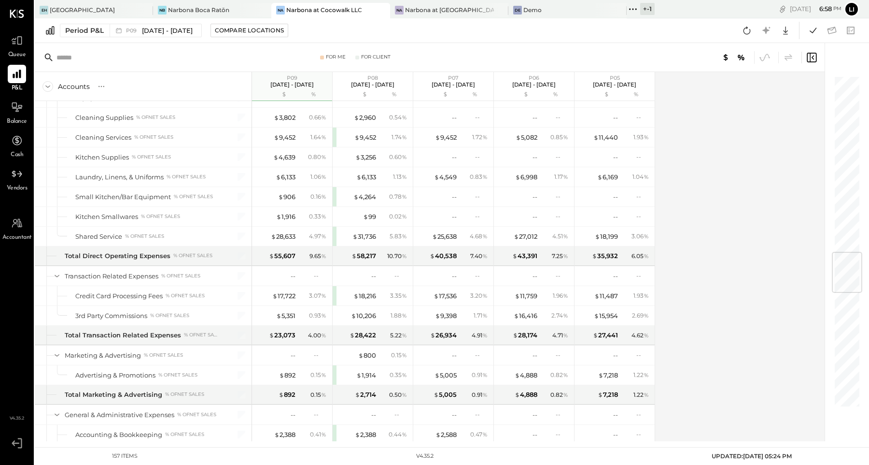
scroll to position [1094, 0]
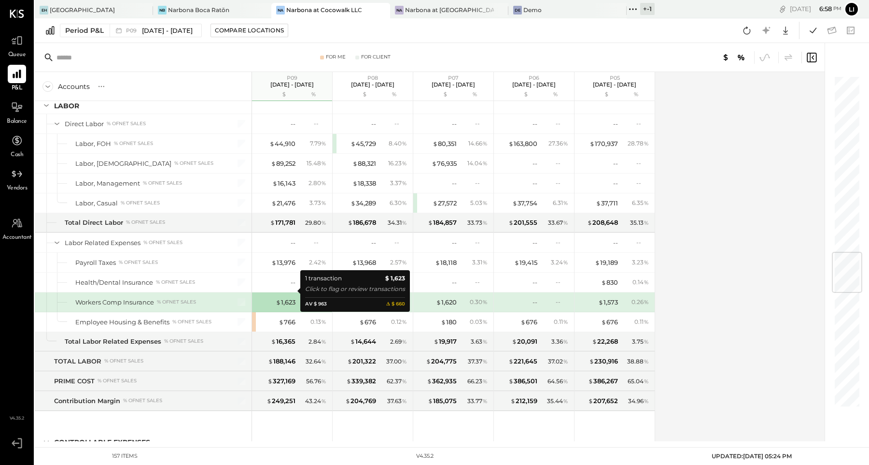
click at [288, 295] on div "$ 1,623 0.28 %" at bounding box center [293, 301] width 72 height 19
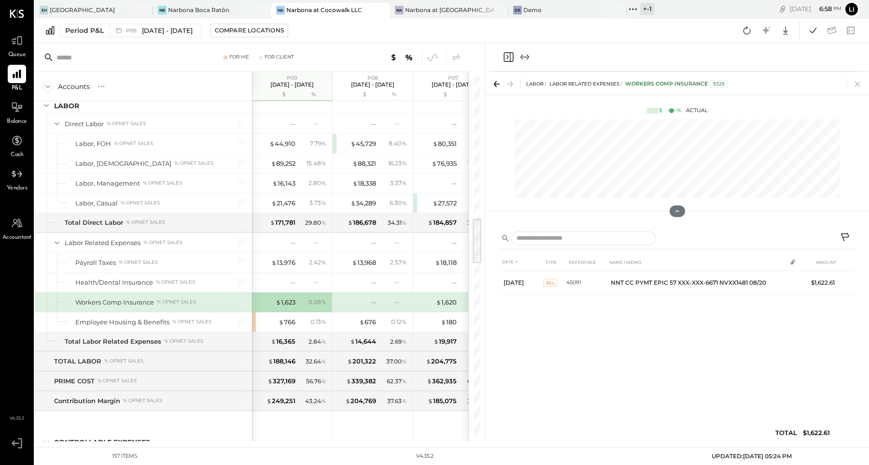
click at [508, 61] on icon "Close panel" at bounding box center [509, 57] width 10 height 10
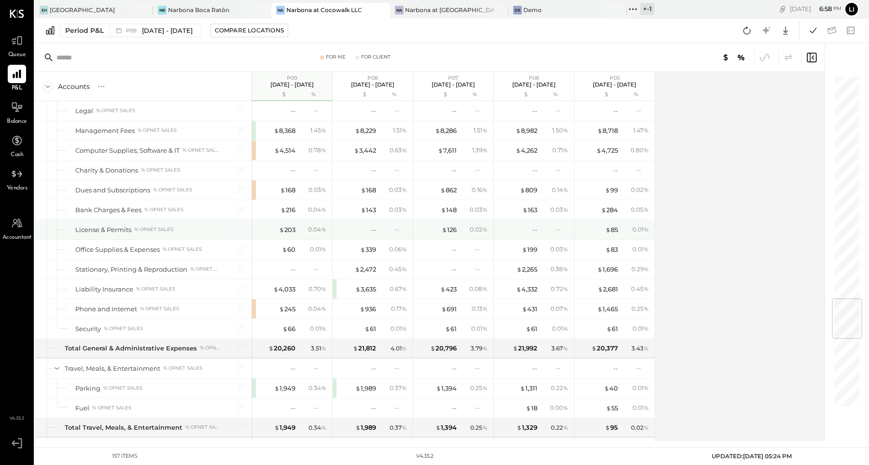
scroll to position [1862, 0]
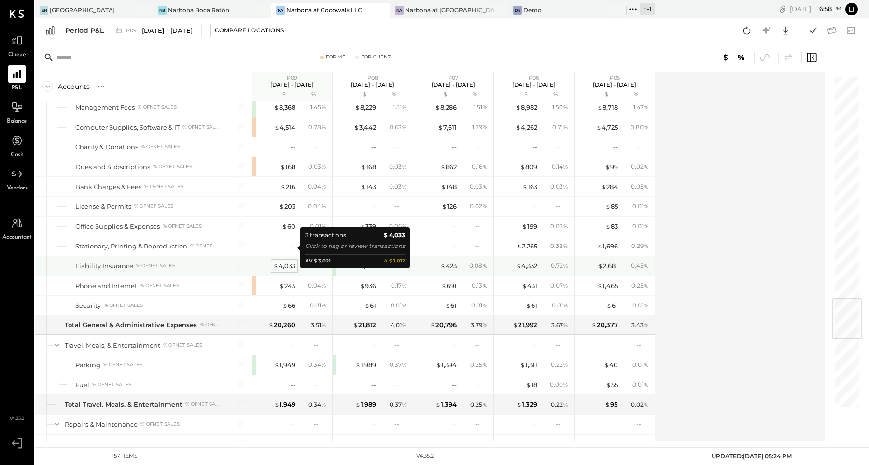
click at [283, 261] on div "$ 4,033" at bounding box center [284, 265] width 22 height 9
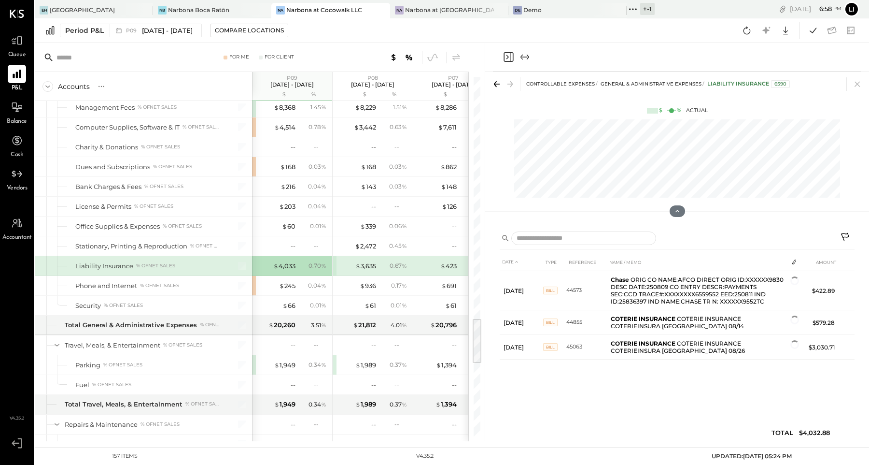
click at [507, 61] on icon "Close panel" at bounding box center [509, 57] width 12 height 12
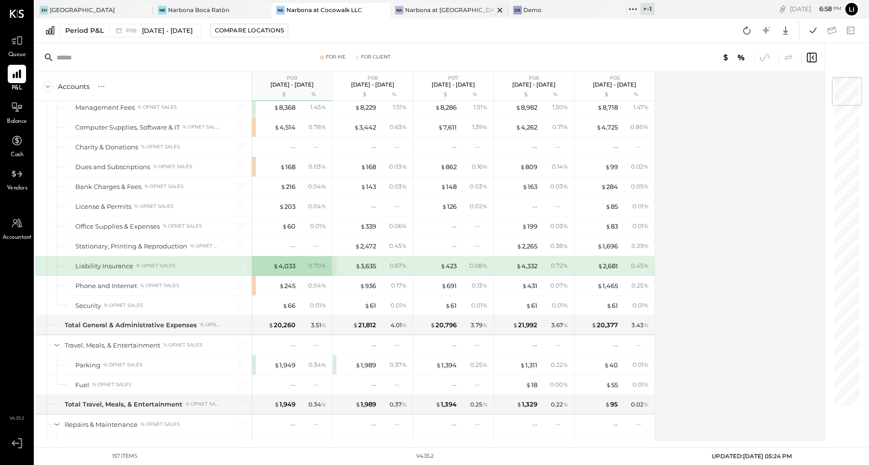
click at [418, 12] on div "Narbona at [GEOGRAPHIC_DATA] LLC" at bounding box center [449, 10] width 89 height 8
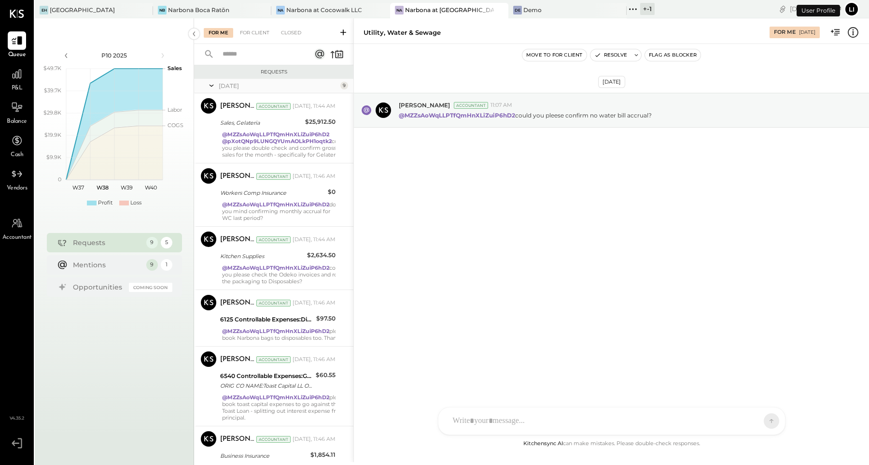
scroll to position [229, 0]
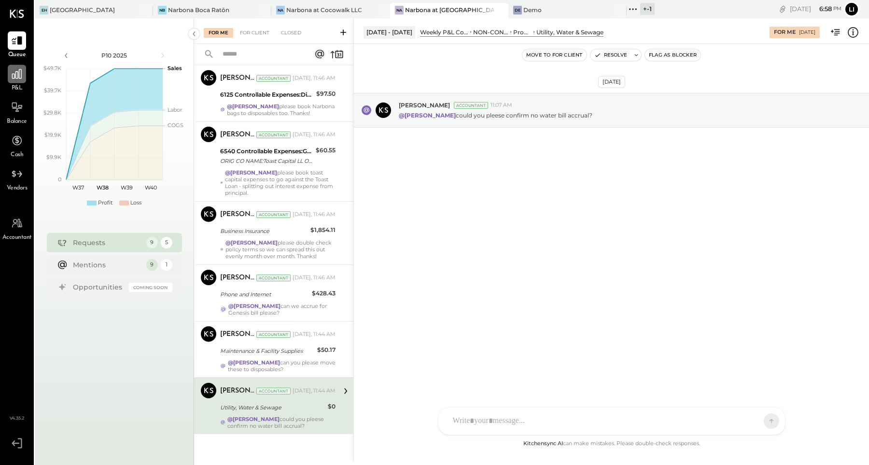
click at [21, 80] on icon at bounding box center [17, 74] width 13 height 13
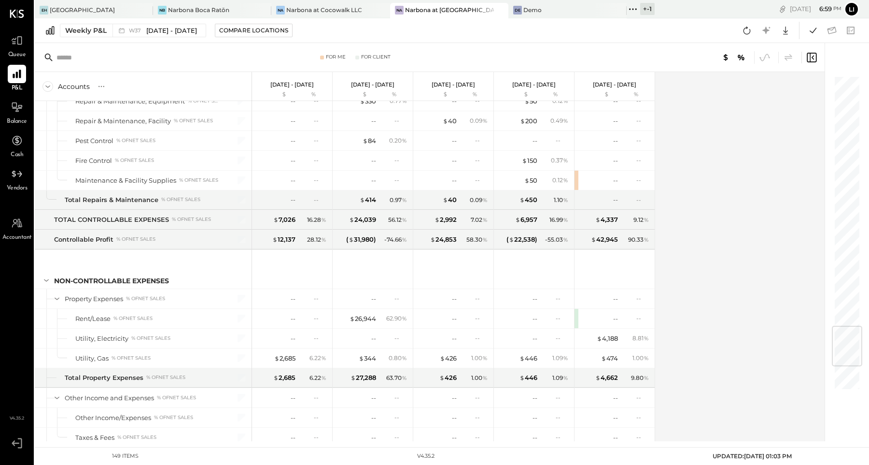
scroll to position [2310, 0]
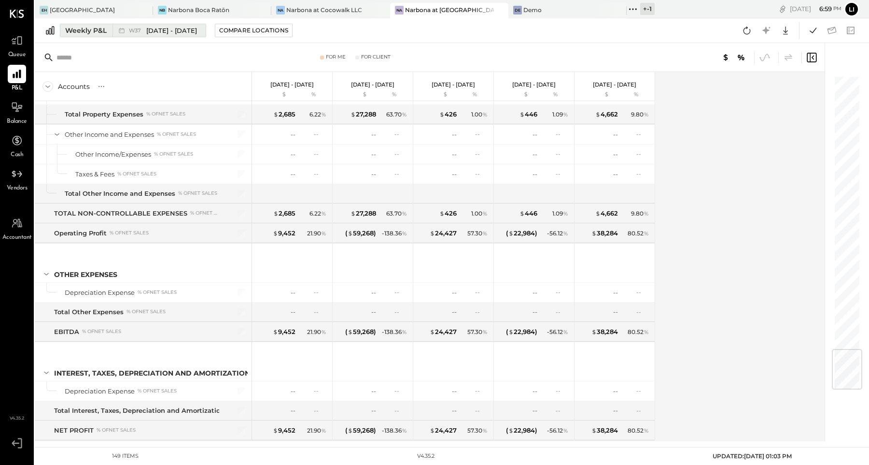
click at [114, 29] on div "W37 [DATE] - [DATE]" at bounding box center [157, 30] width 88 height 13
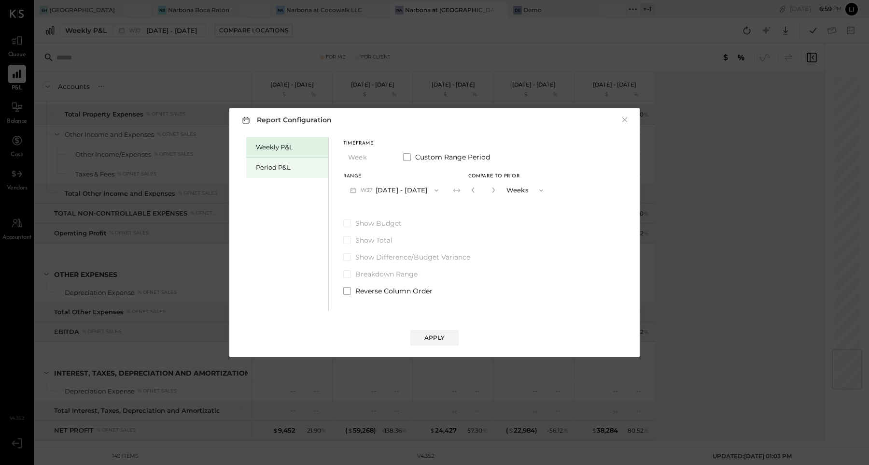
click at [301, 165] on div "Period P&L" at bounding box center [290, 167] width 68 height 9
click at [437, 193] on icon "button" at bounding box center [434, 190] width 8 height 8
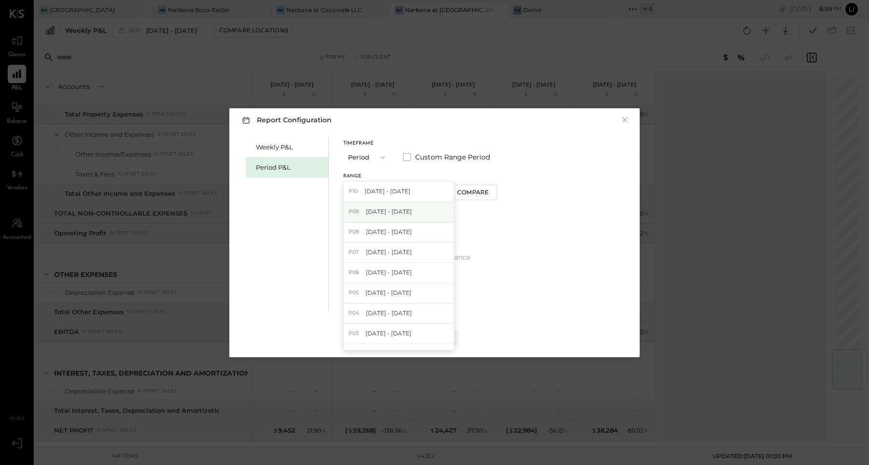
click at [407, 208] on span "[DATE] - [DATE]" at bounding box center [389, 211] width 46 height 8
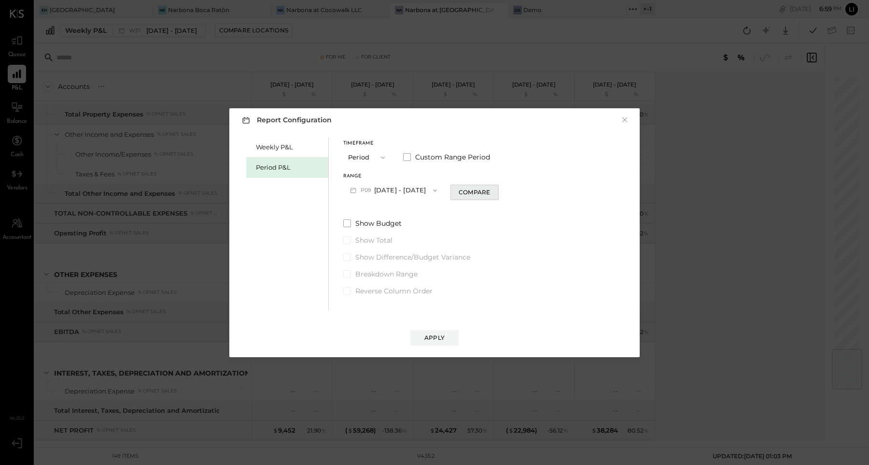
click at [483, 194] on div "Compare" at bounding box center [474, 192] width 31 height 8
click at [495, 192] on icon "button" at bounding box center [492, 190] width 6 height 6
type input "*"
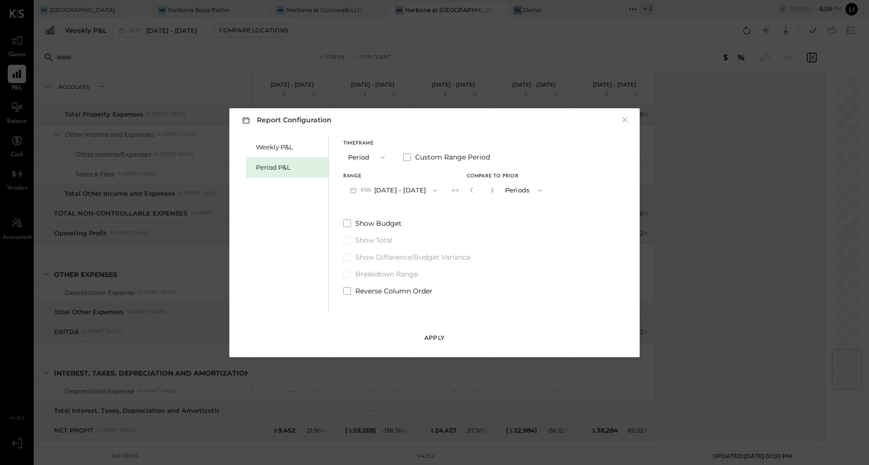
click at [445, 332] on button "Apply" at bounding box center [434, 337] width 48 height 15
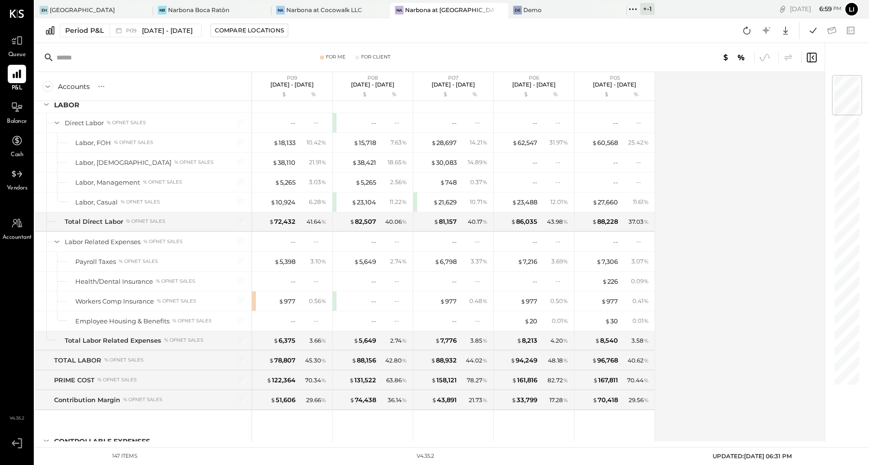
scroll to position [1799, 0]
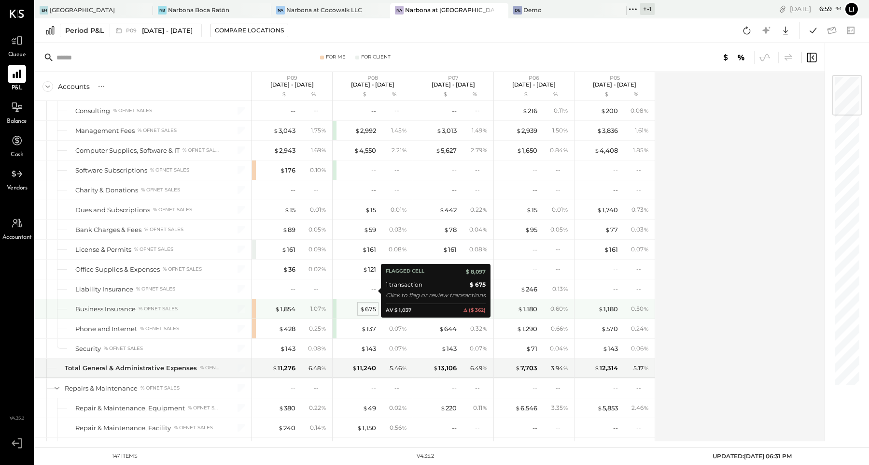
click at [370, 304] on div "$ 675" at bounding box center [368, 308] width 16 height 9
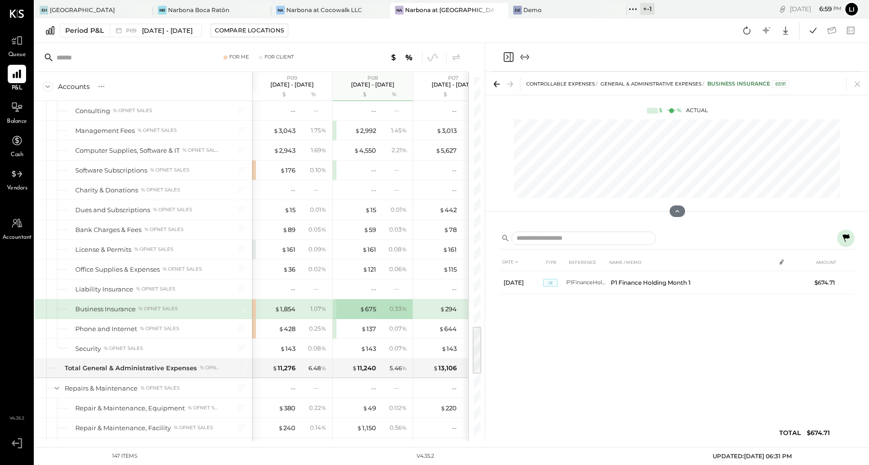
click at [438, 304] on div "$ 294" at bounding box center [437, 308] width 39 height 9
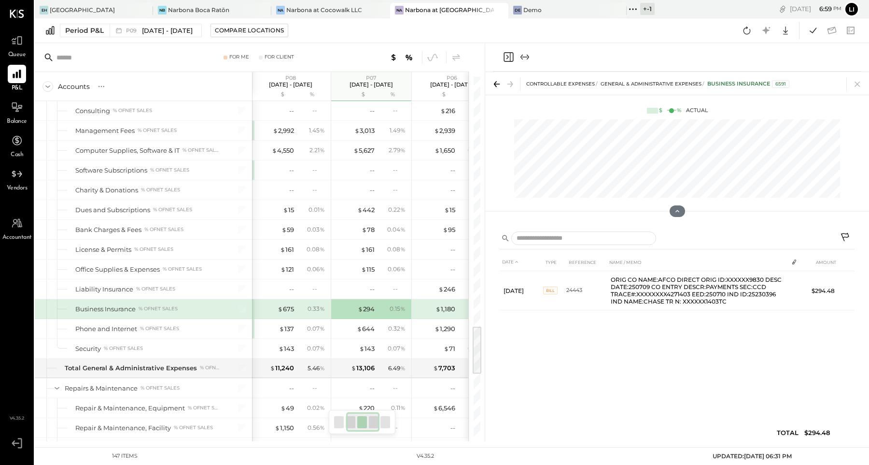
scroll to position [0, 116]
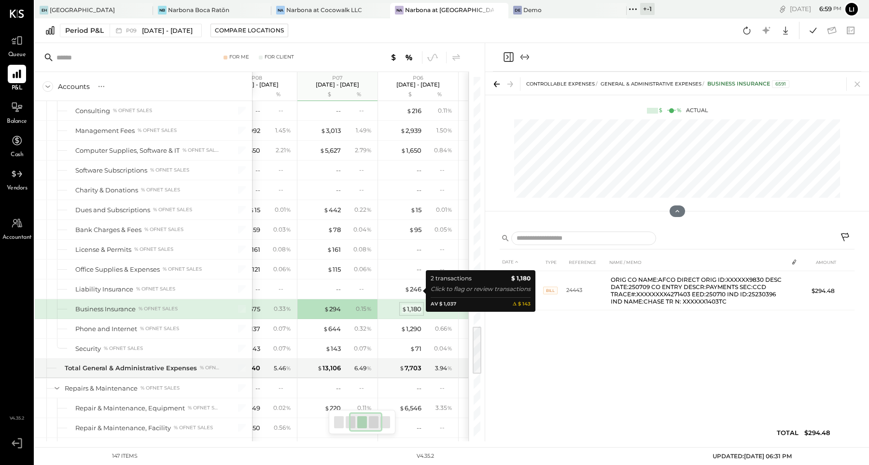
click at [407, 304] on div "$ 1,180" at bounding box center [412, 308] width 20 height 9
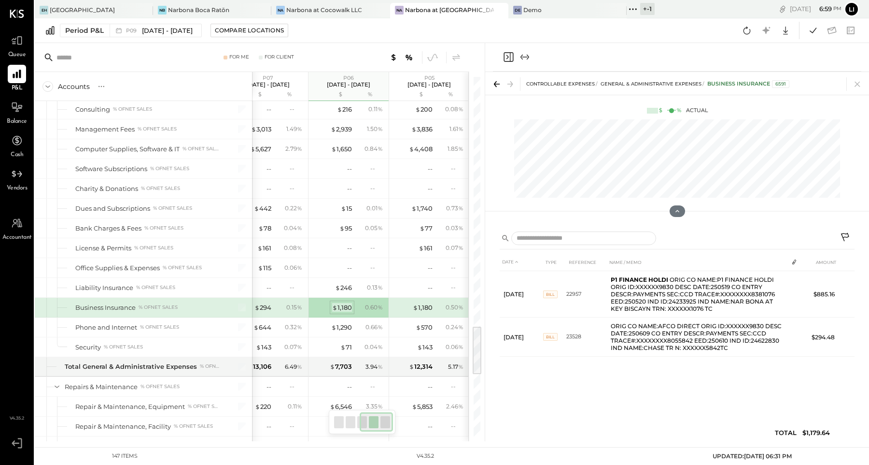
scroll to position [1801, 0]
click at [422, 302] on div "$ 1,180" at bounding box center [423, 306] width 20 height 9
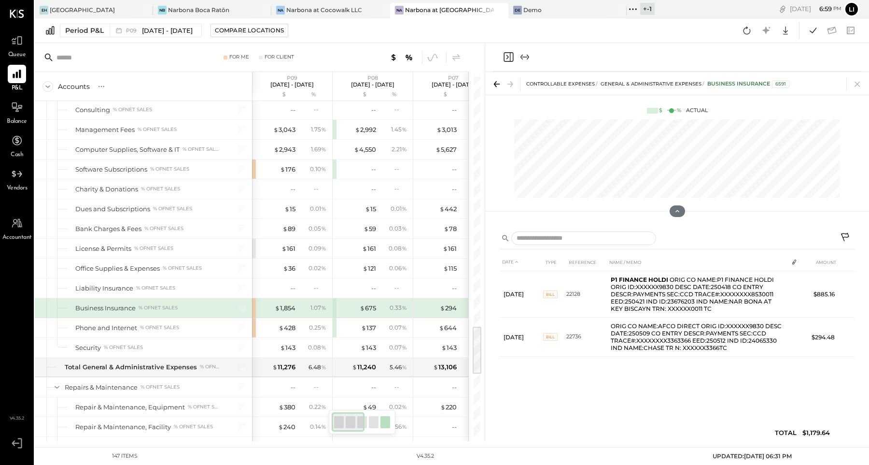
scroll to position [1799, 0]
click at [447, 304] on div "$ 294" at bounding box center [448, 308] width 17 height 9
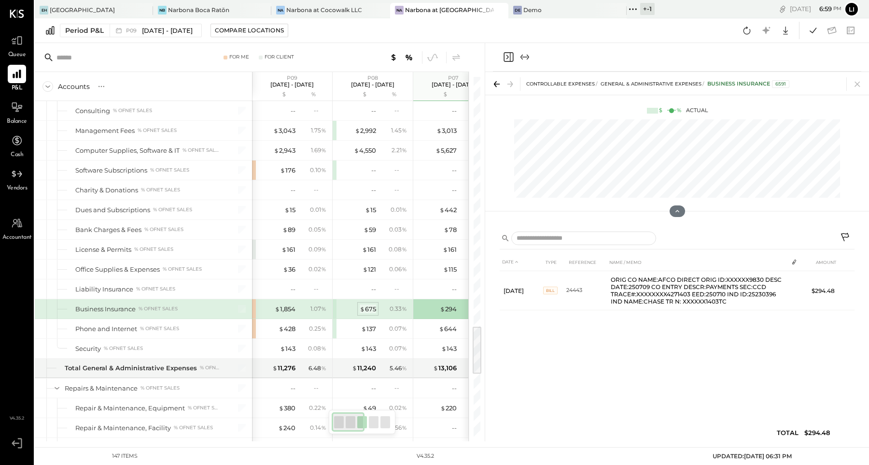
click at [365, 304] on div "$ 675" at bounding box center [368, 308] width 16 height 9
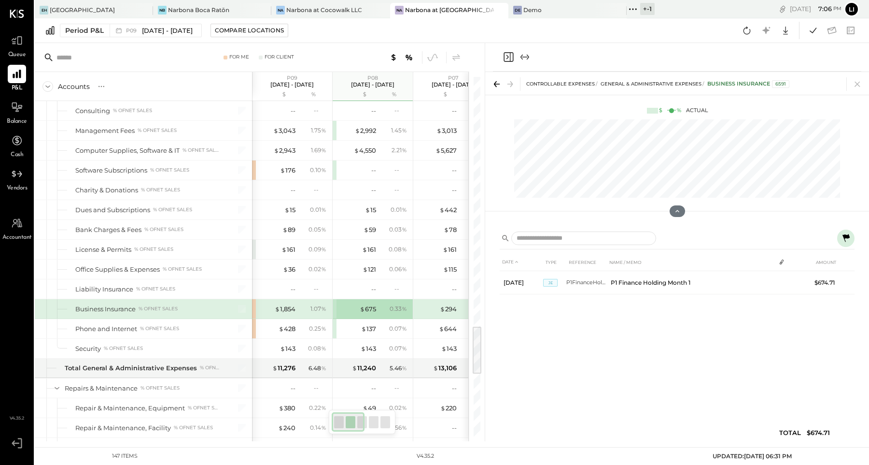
click at [618, 331] on div "DATE TYPE REFERENCE NAME / MEMO AMOUNT [DATE] JE P1FinanceHoldingM1 P1 Finance …" at bounding box center [677, 349] width 355 height 193
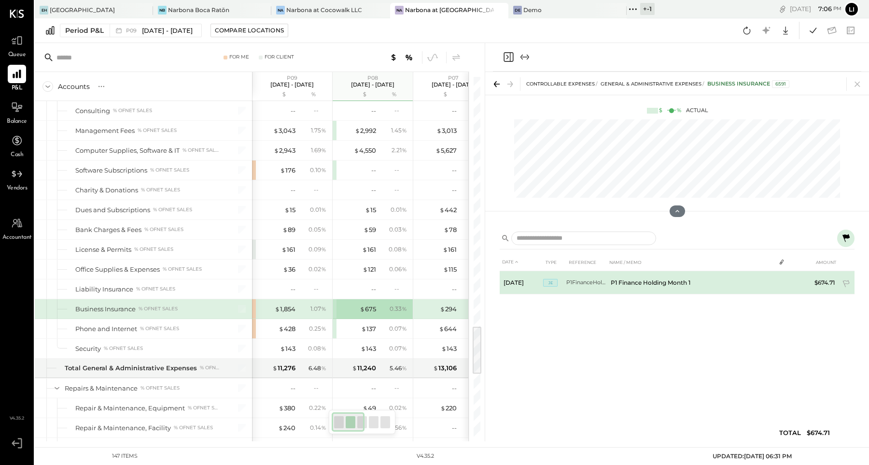
click at [643, 279] on td "P1 Finance Holding Month 1" at bounding box center [691, 282] width 169 height 23
drag, startPoint x: 613, startPoint y: 282, endPoint x: 692, endPoint y: 285, distance: 79.2
click at [692, 285] on td "P1 Finance Holding Month 1" at bounding box center [691, 282] width 169 height 23
drag, startPoint x: 695, startPoint y: 283, endPoint x: 611, endPoint y: 280, distance: 84.1
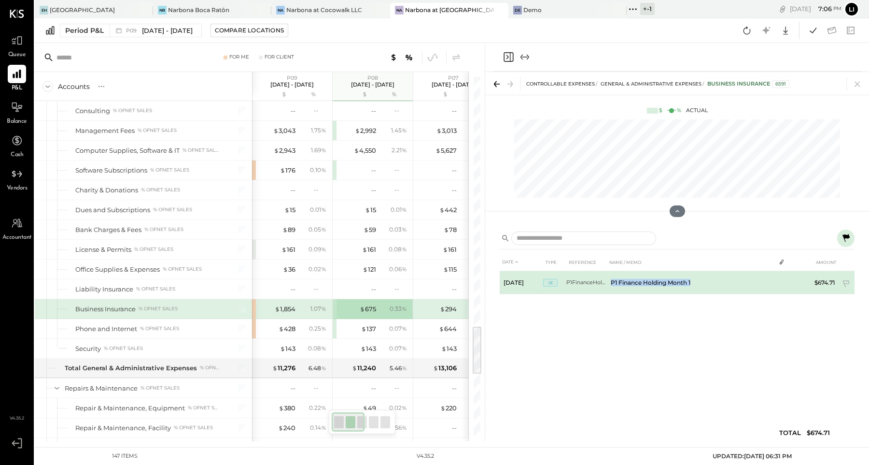
click at [611, 280] on td "P1 Finance Holding Month 1" at bounding box center [691, 282] width 169 height 23
copy td "P1 Finance Holding Month 1"
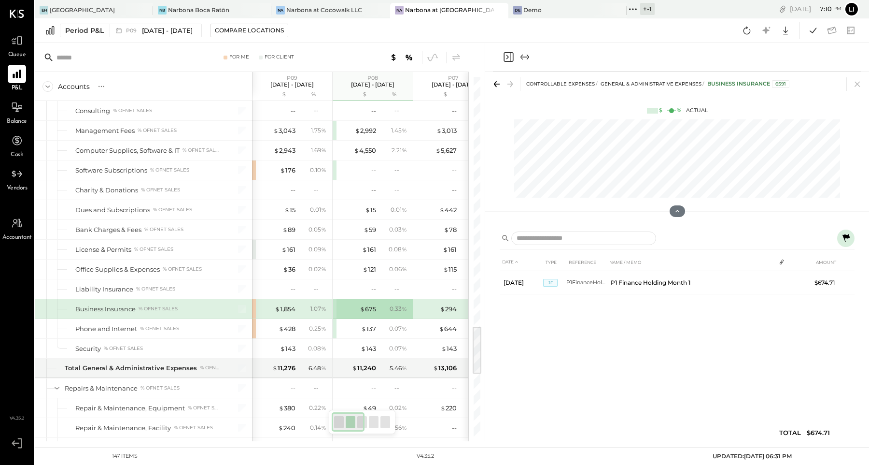
click at [508, 59] on icon "Close panel" at bounding box center [509, 57] width 12 height 12
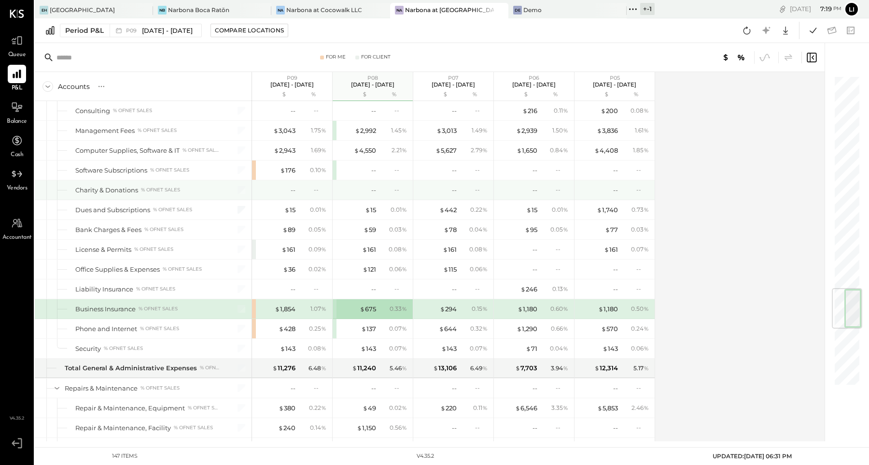
scroll to position [1779, 0]
